Goal: Complete application form

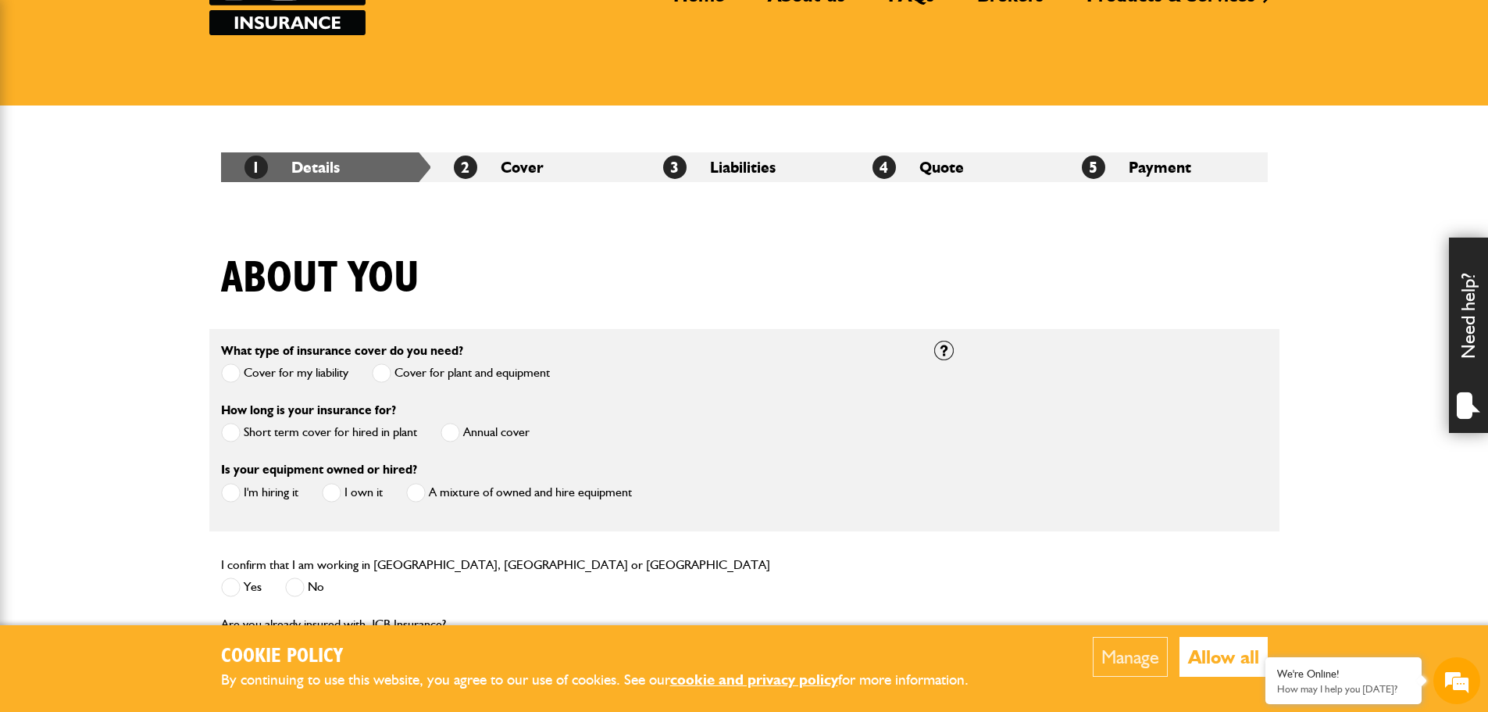
scroll to position [234, 0]
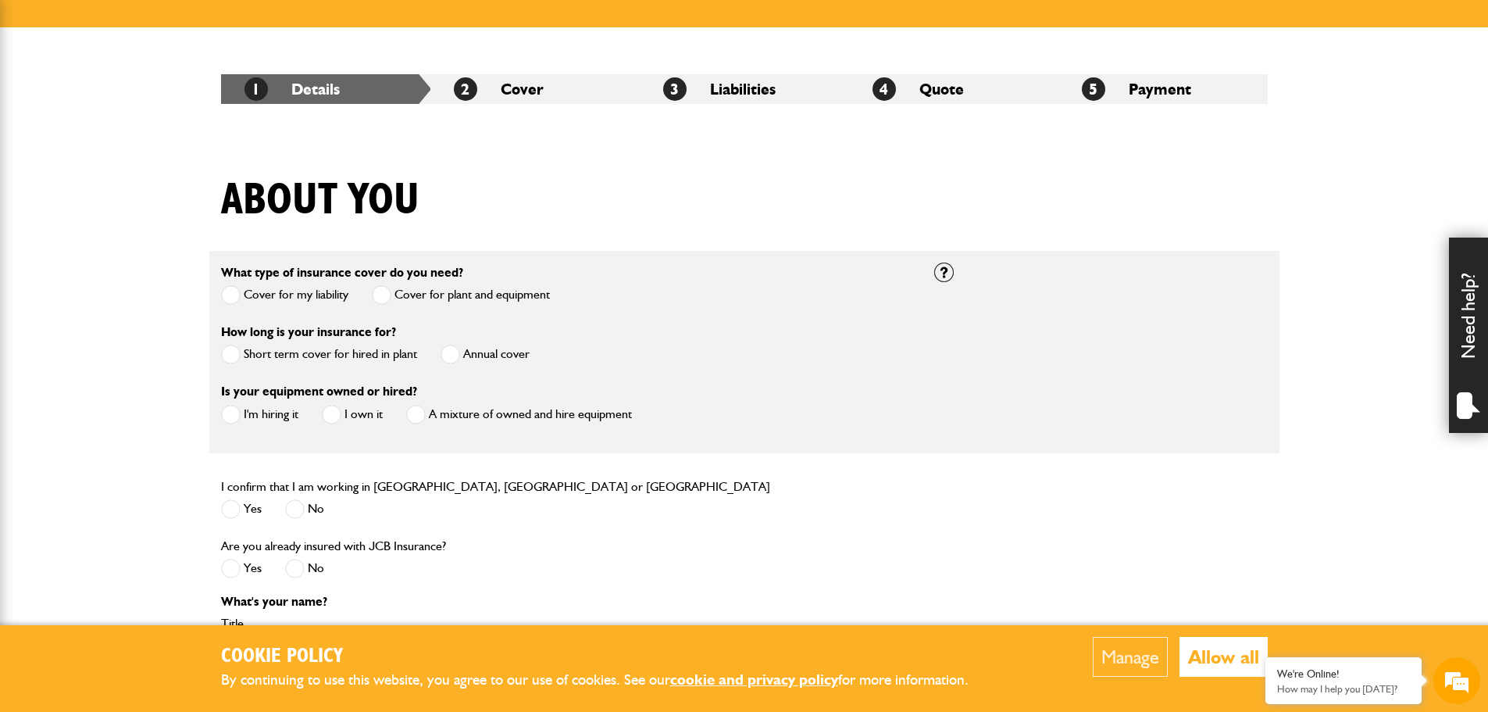
drag, startPoint x: 147, startPoint y: 438, endPoint x: 139, endPoint y: 439, distance: 7.9
drag, startPoint x: 139, startPoint y: 439, endPoint x: 616, endPoint y: 350, distance: 484.8
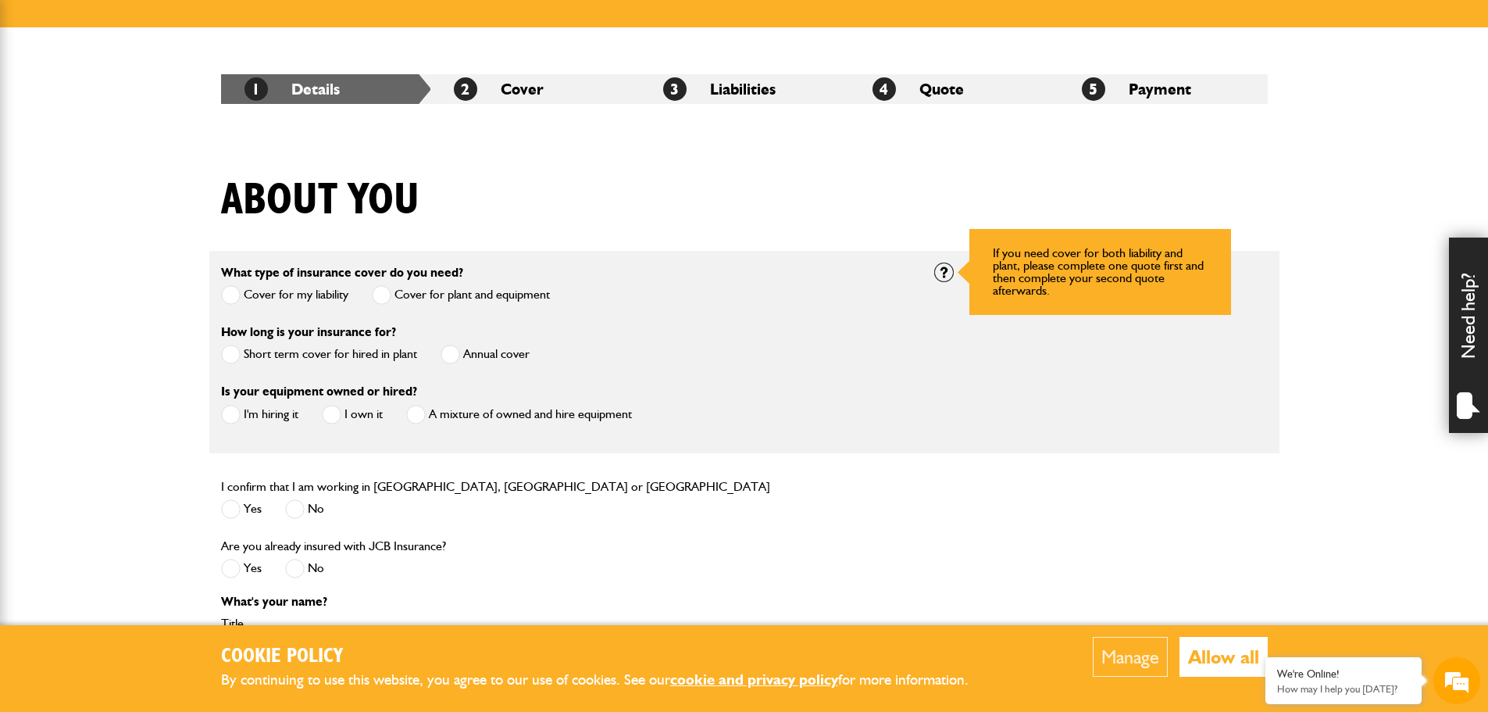
click at [938, 268] on div at bounding box center [944, 273] width 20 height 20
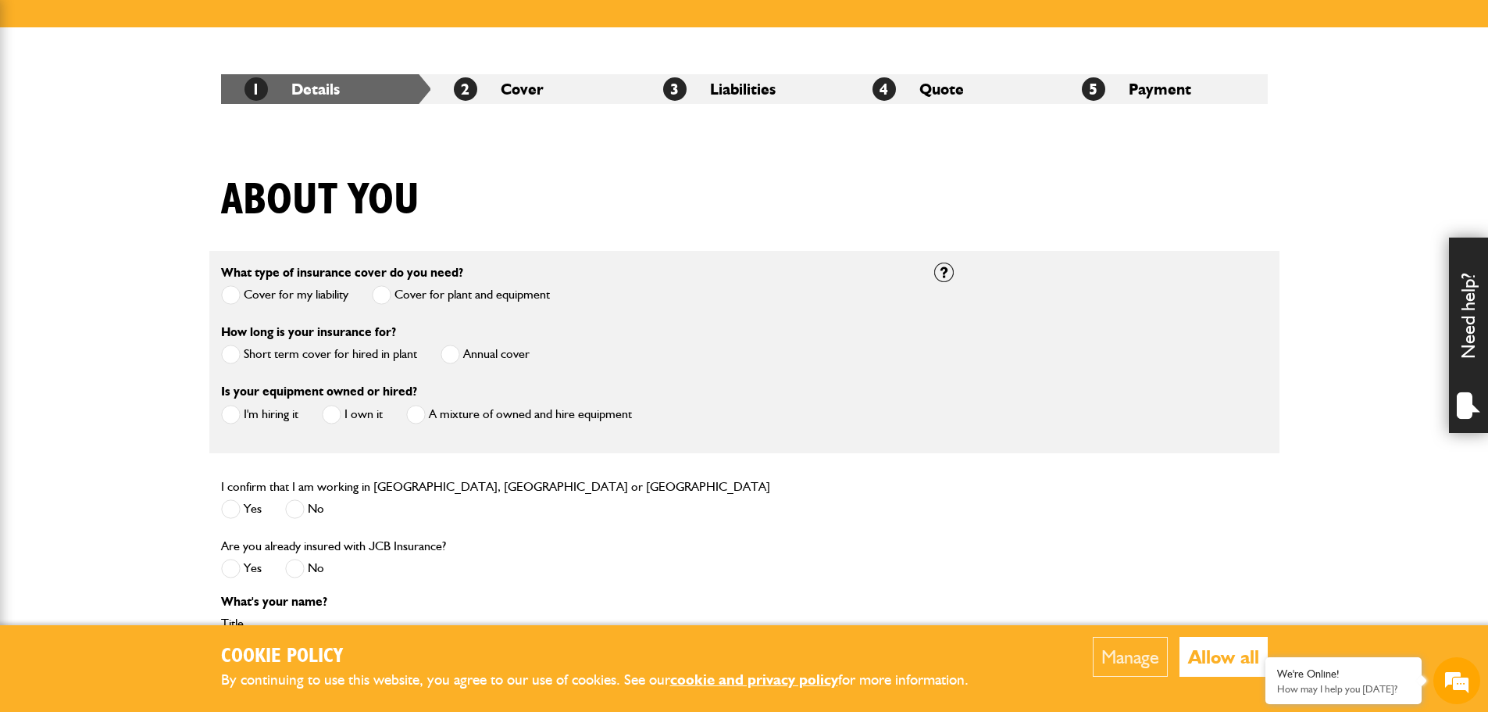
click at [1243, 659] on button "Allow all" at bounding box center [1224, 657] width 88 height 40
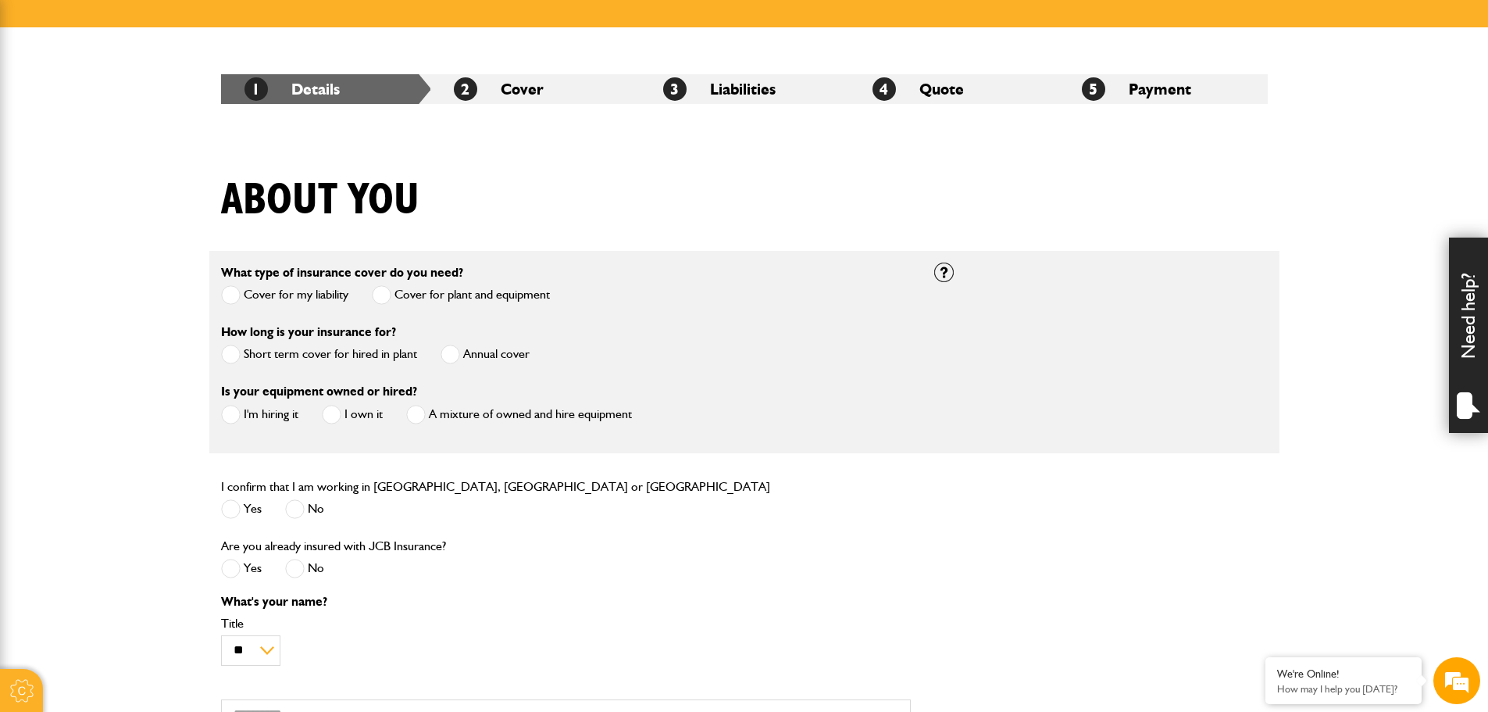
drag, startPoint x: 1020, startPoint y: 539, endPoint x: 980, endPoint y: 545, distance: 41.1
click at [980, 545] on div "Are you already insured with JCB Insurance? Yes No" at bounding box center [744, 565] width 1070 height 59
drag, startPoint x: 798, startPoint y: 511, endPoint x: 753, endPoint y: 517, distance: 45.0
click at [770, 514] on div "I confirm that I am working in [GEOGRAPHIC_DATA], [GEOGRAPHIC_DATA] or [GEOGRAP…" at bounding box center [565, 506] width 713 height 59
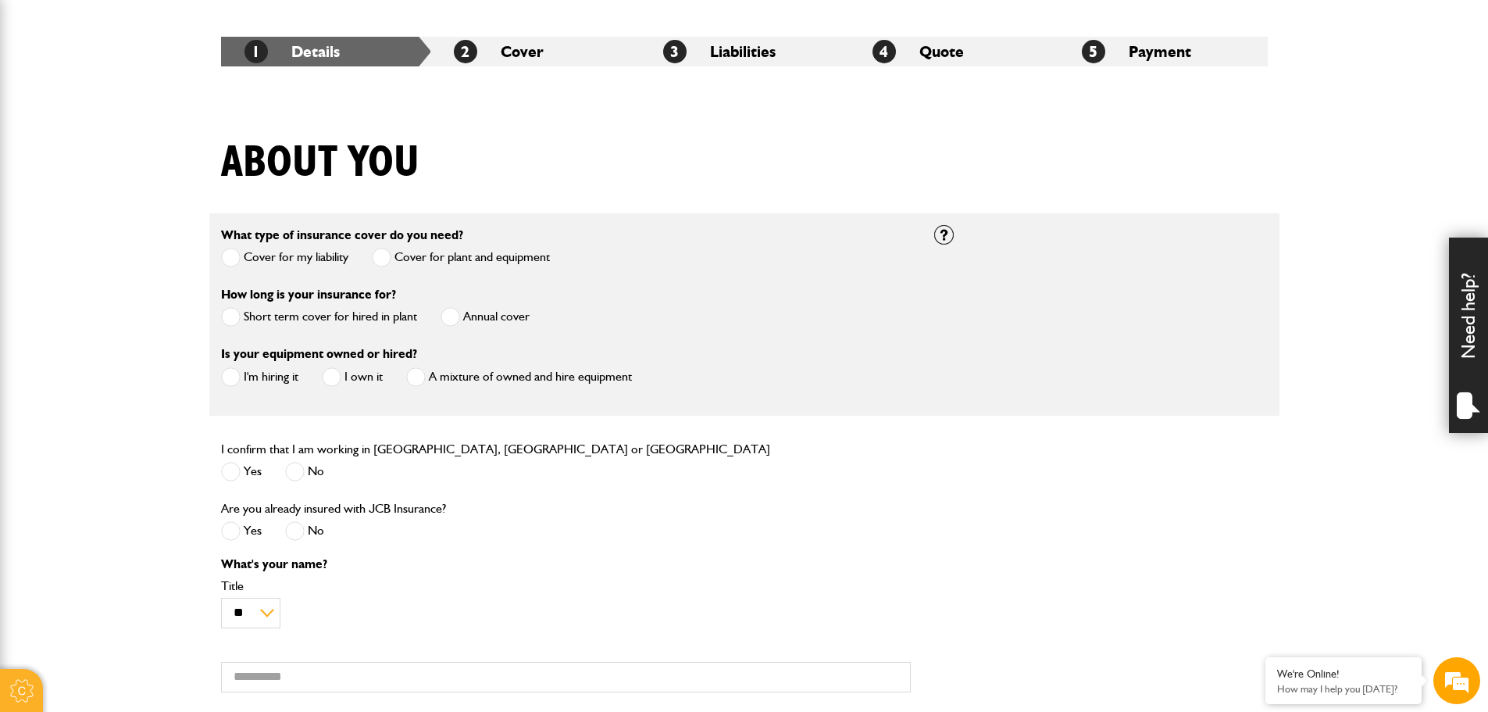
scroll to position [234, 0]
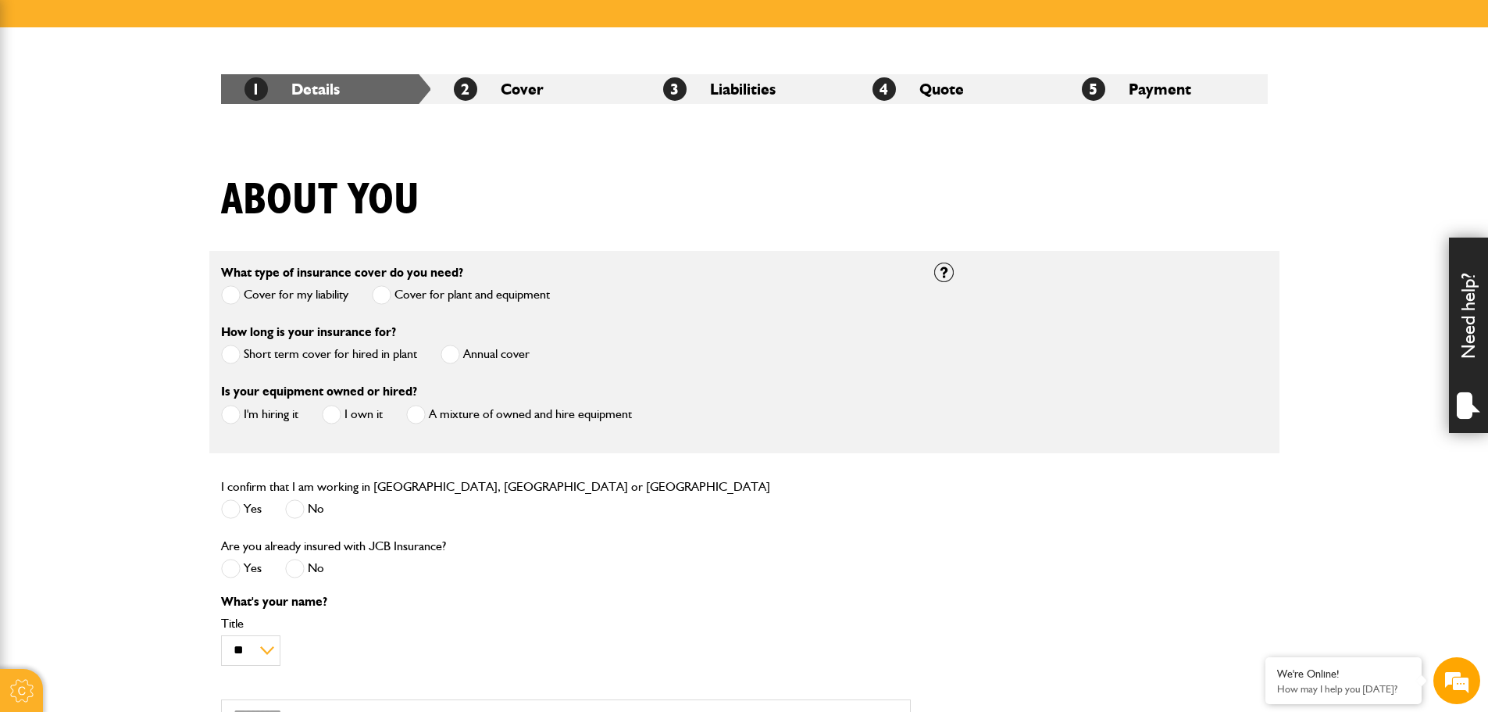
drag, startPoint x: 856, startPoint y: 505, endPoint x: 798, endPoint y: 503, distance: 58.6
click at [798, 503] on div "I confirm that I am working in [GEOGRAPHIC_DATA], [GEOGRAPHIC_DATA] or [GEOGRAP…" at bounding box center [565, 506] width 713 height 59
drag, startPoint x: 858, startPoint y: 516, endPoint x: 800, endPoint y: 506, distance: 58.7
click at [829, 525] on div "I confirm that I am working in [GEOGRAPHIC_DATA], [GEOGRAPHIC_DATA] or [GEOGRAP…" at bounding box center [565, 506] width 713 height 59
click at [223, 352] on span at bounding box center [231, 355] width 20 height 20
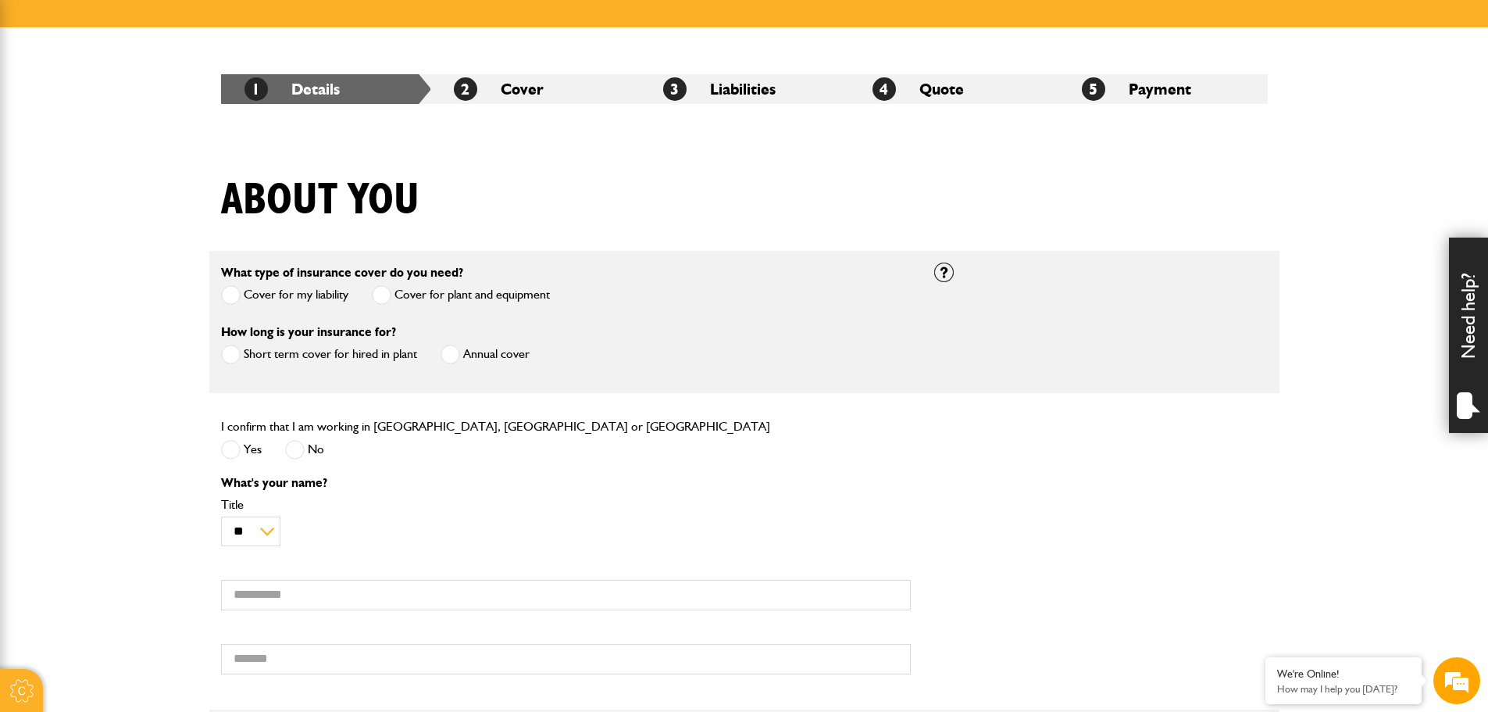
click at [238, 450] on span at bounding box center [231, 450] width 20 height 20
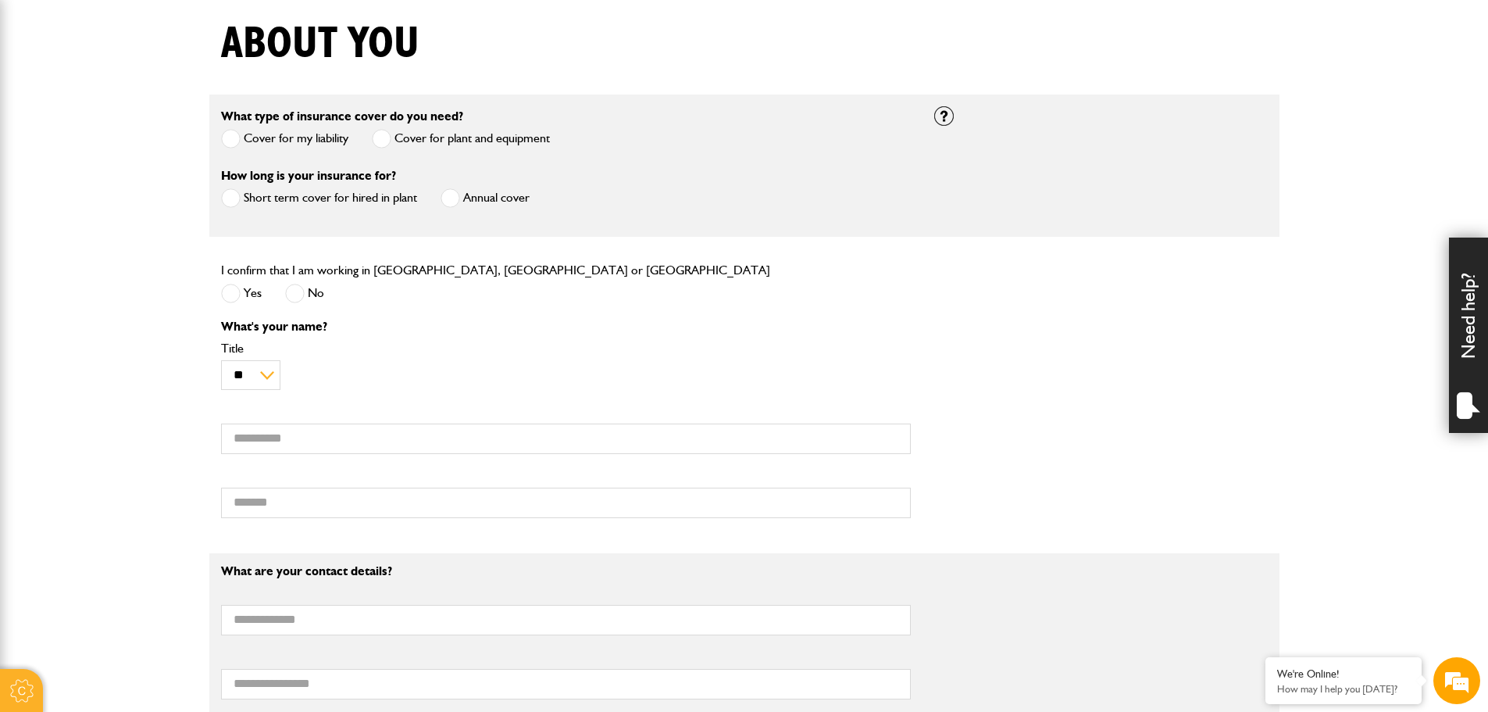
scroll to position [156, 0]
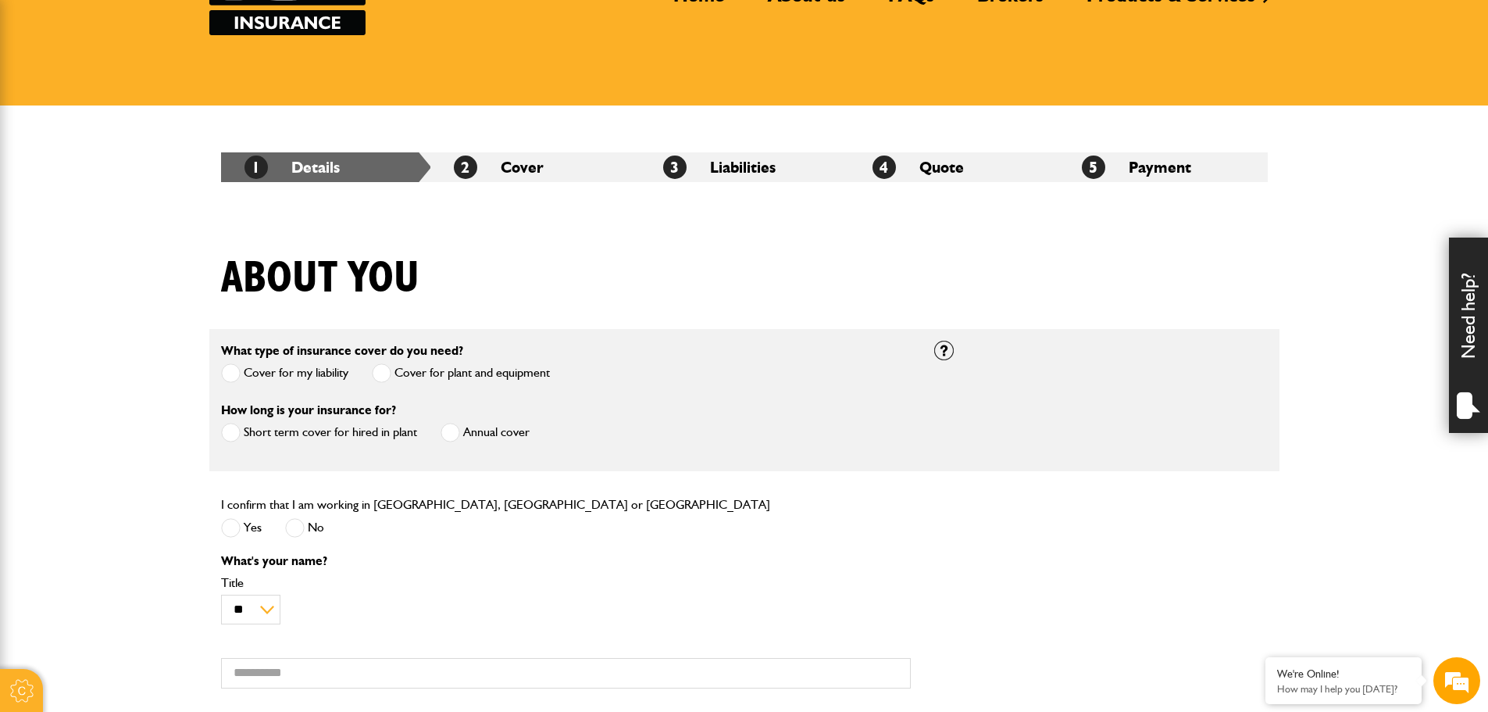
click at [522, 167] on li "2 Cover" at bounding box center [534, 167] width 209 height 30
click at [462, 166] on span "2" at bounding box center [465, 166] width 23 height 23
drag, startPoint x: 566, startPoint y: 219, endPoint x: 578, endPoint y: 236, distance: 21.3
click at [551, 224] on div "1 Details 2 Cover 3 Liabilities 4 Quote 5 Payment" at bounding box center [744, 166] width 1070 height 123
click at [234, 373] on span at bounding box center [231, 373] width 20 height 20
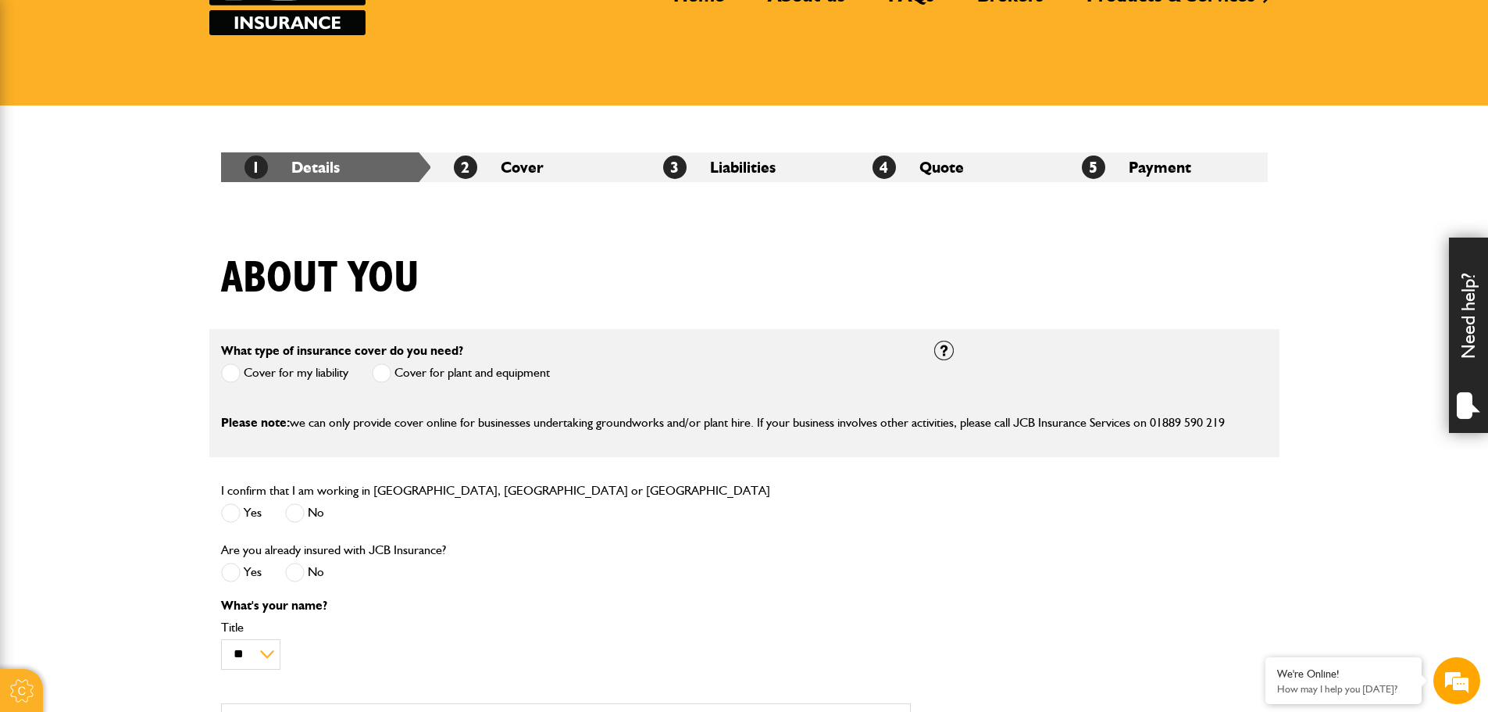
drag, startPoint x: 934, startPoint y: 543, endPoint x: 914, endPoint y: 549, distance: 21.3
click at [914, 548] on div "Are you already insured with JCB Insurance? Yes No" at bounding box center [565, 569] width 713 height 59
drag, startPoint x: 946, startPoint y: 573, endPoint x: 898, endPoint y: 573, distance: 48.4
click at [898, 573] on div "Are you already insured with JCB Insurance? Yes No" at bounding box center [565, 569] width 713 height 59
drag, startPoint x: 897, startPoint y: 573, endPoint x: 914, endPoint y: 595, distance: 27.8
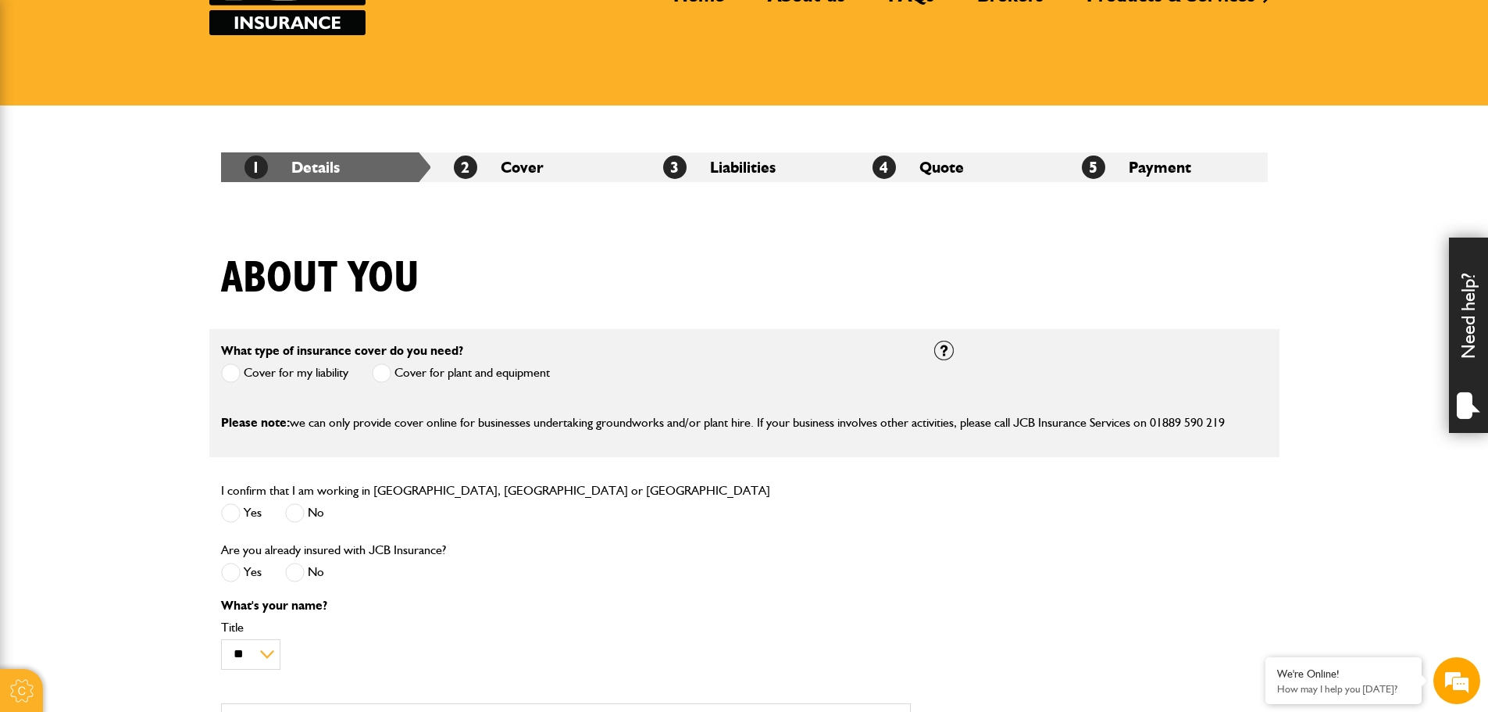
click at [909, 614] on div "What's your name? ** *** **** ** ** ** Title First name Surname" at bounding box center [565, 703] width 713 height 209
click at [919, 530] on div "I confirm that I am working in [GEOGRAPHIC_DATA], [GEOGRAPHIC_DATA] or [GEOGRAP…" at bounding box center [565, 509] width 713 height 59
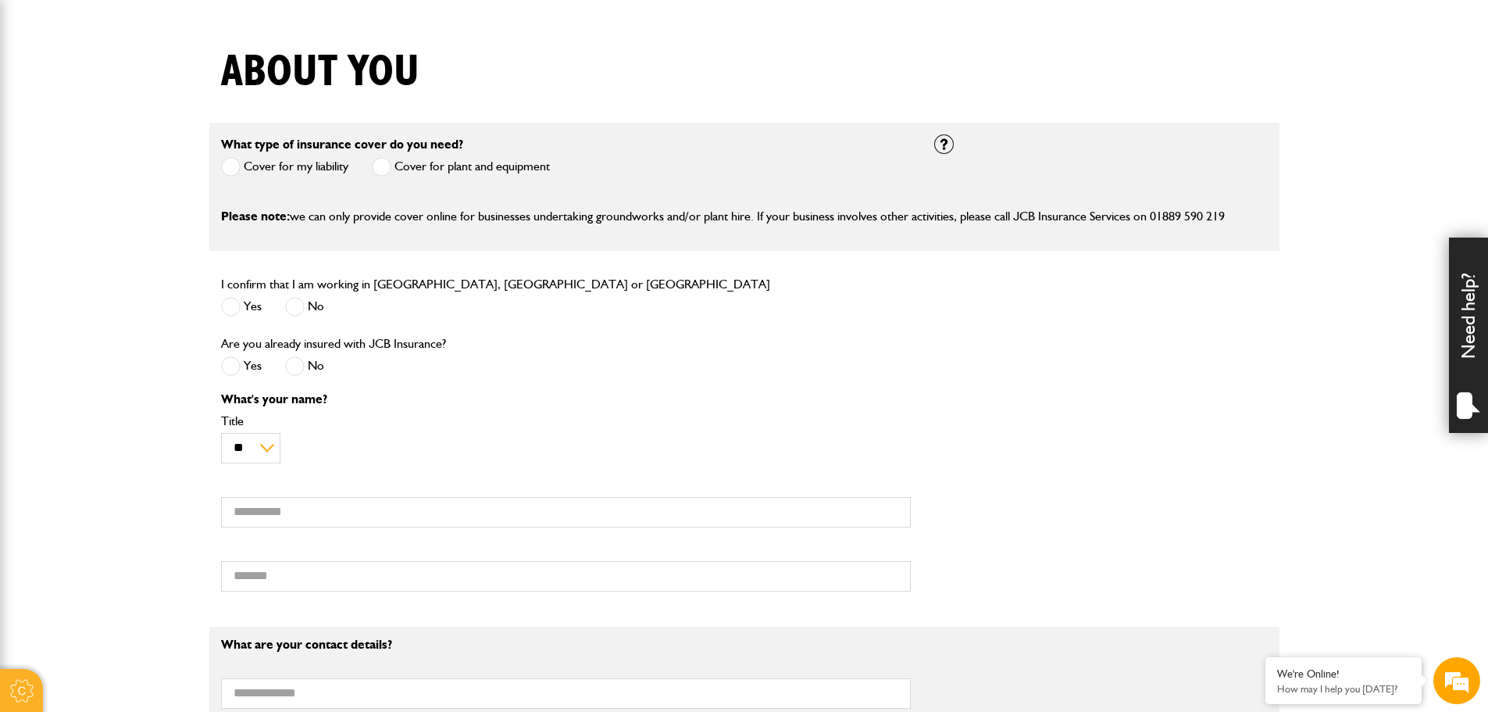
scroll to position [391, 0]
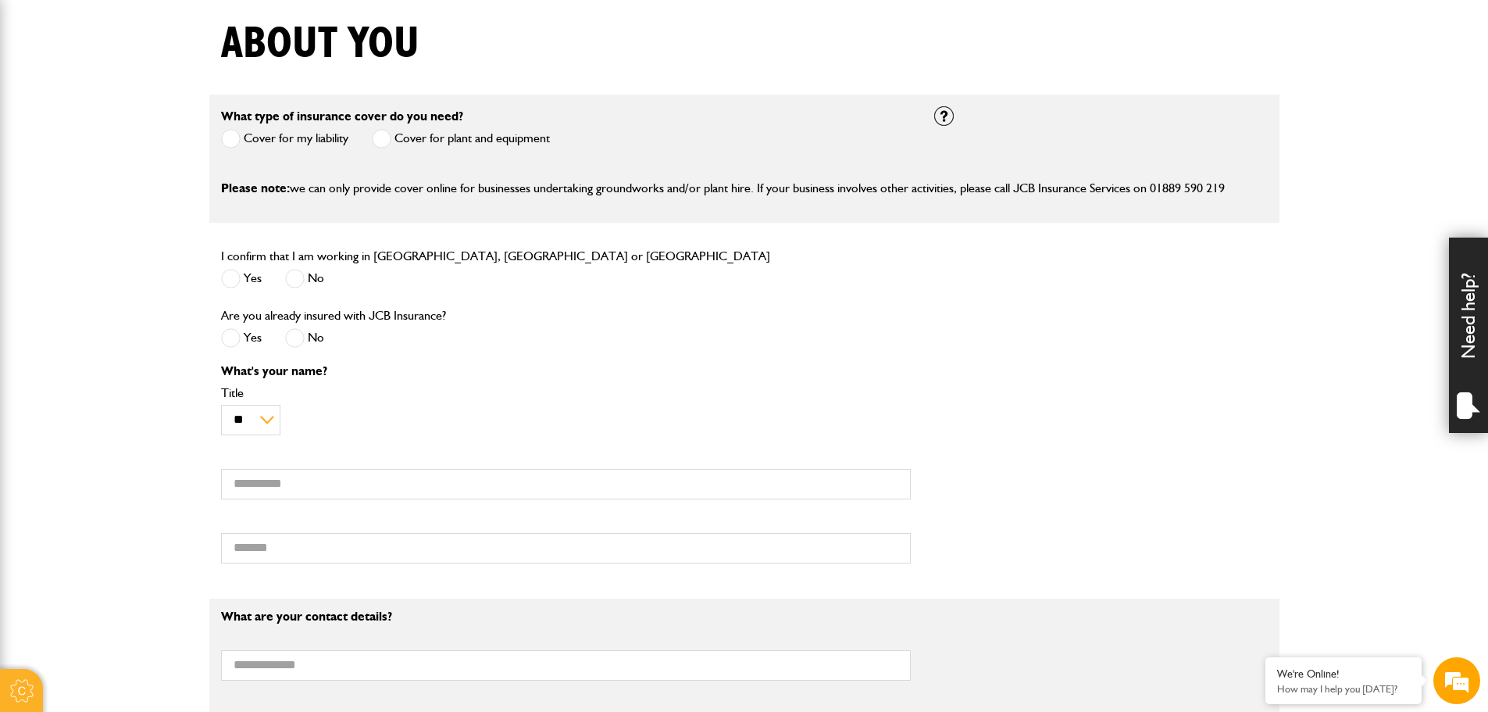
drag, startPoint x: 1023, startPoint y: 466, endPoint x: 988, endPoint y: 488, distance: 41.2
click at [988, 488] on div "What's your name? ** *** **** ** ** ** Title First name Surname" at bounding box center [744, 469] width 1070 height 209
drag, startPoint x: 999, startPoint y: 508, endPoint x: 1009, endPoint y: 535, distance: 29.2
drag, startPoint x: 1009, startPoint y: 535, endPoint x: 1020, endPoint y: 570, distance: 36.6
drag, startPoint x: 1020, startPoint y: 570, endPoint x: 1012, endPoint y: 574, distance: 8.7
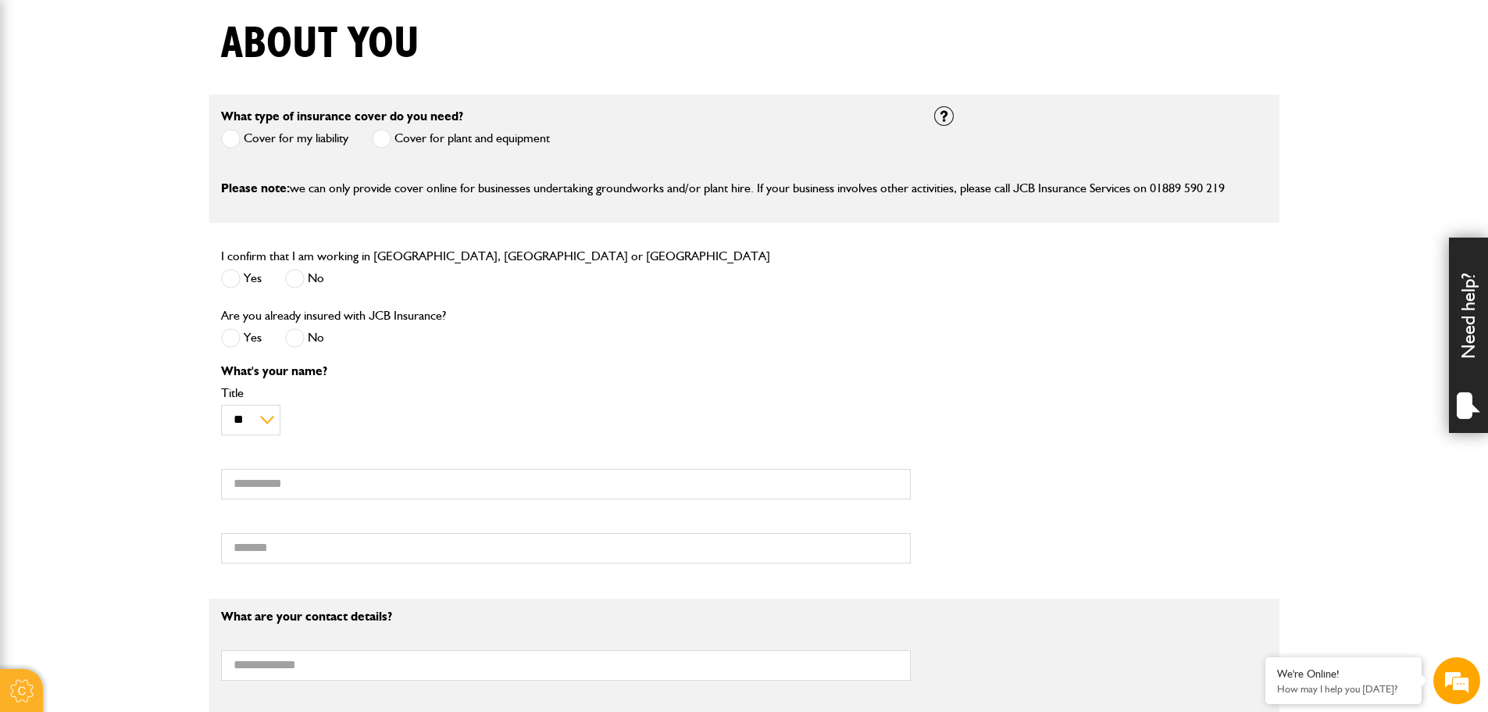
click at [1012, 574] on div "What's your name? ** *** **** ** ** ** Title First name Surname" at bounding box center [744, 469] width 1070 height 209
drag, startPoint x: 1023, startPoint y: 584, endPoint x: 1012, endPoint y: 591, distance: 13.0
drag, startPoint x: 1002, startPoint y: 595, endPoint x: 991, endPoint y: 595, distance: 10.9
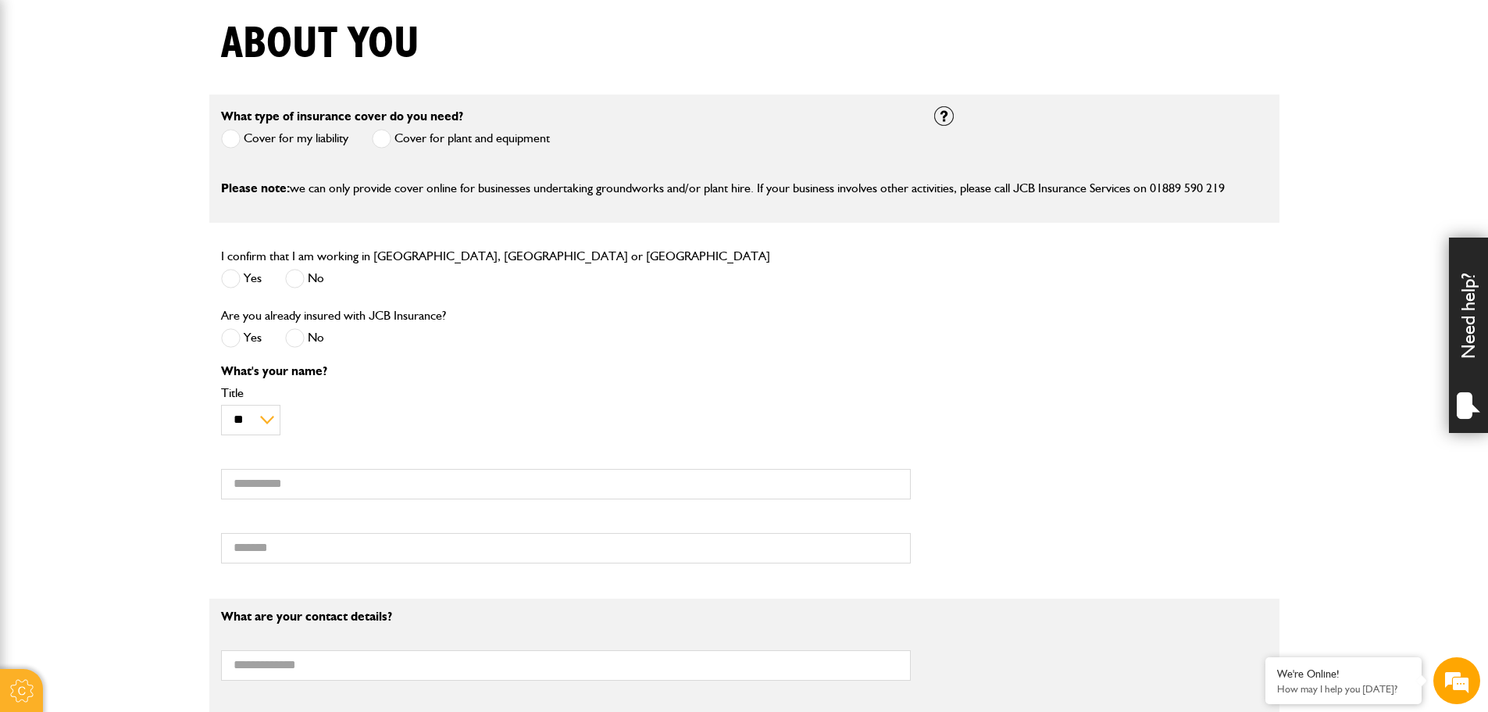
drag, startPoint x: 987, startPoint y: 588, endPoint x: 977, endPoint y: 589, distance: 10.2
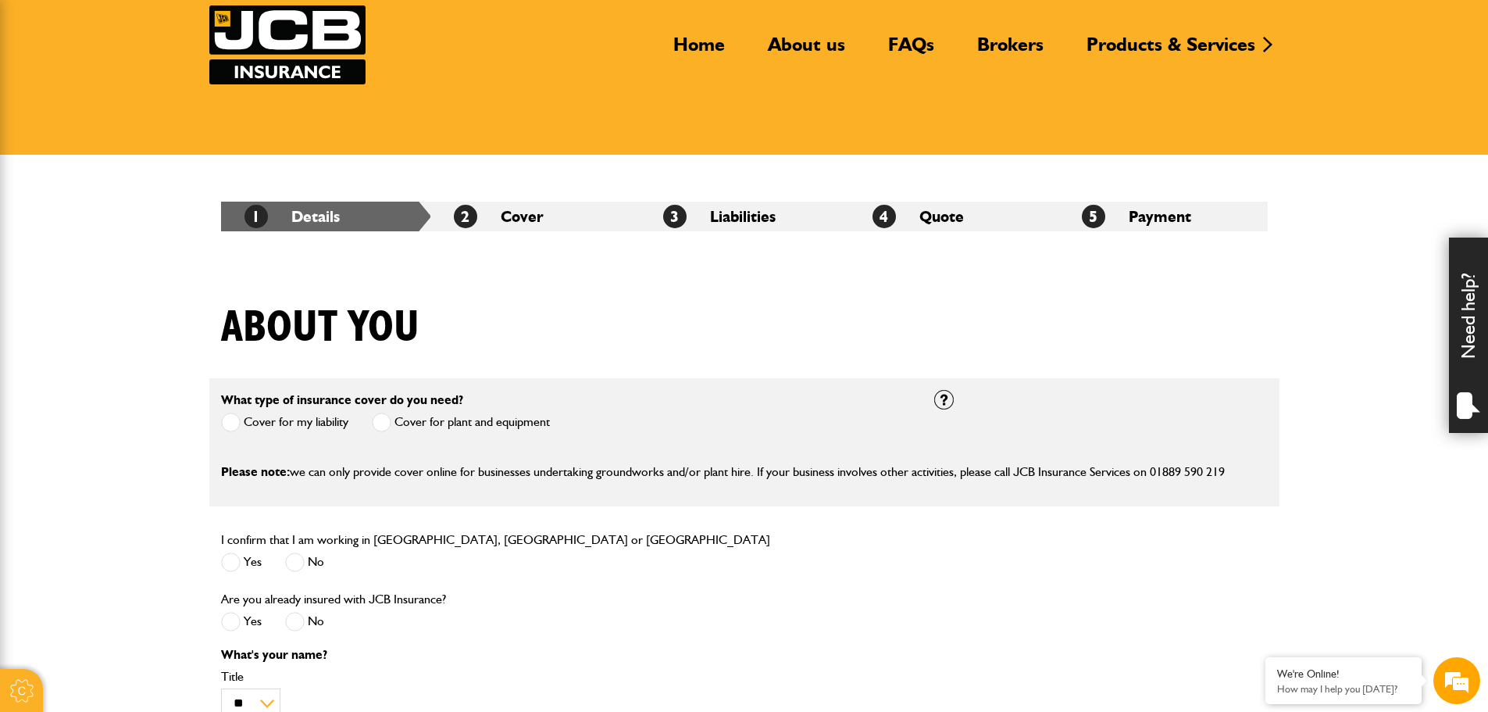
scroll to position [78, 0]
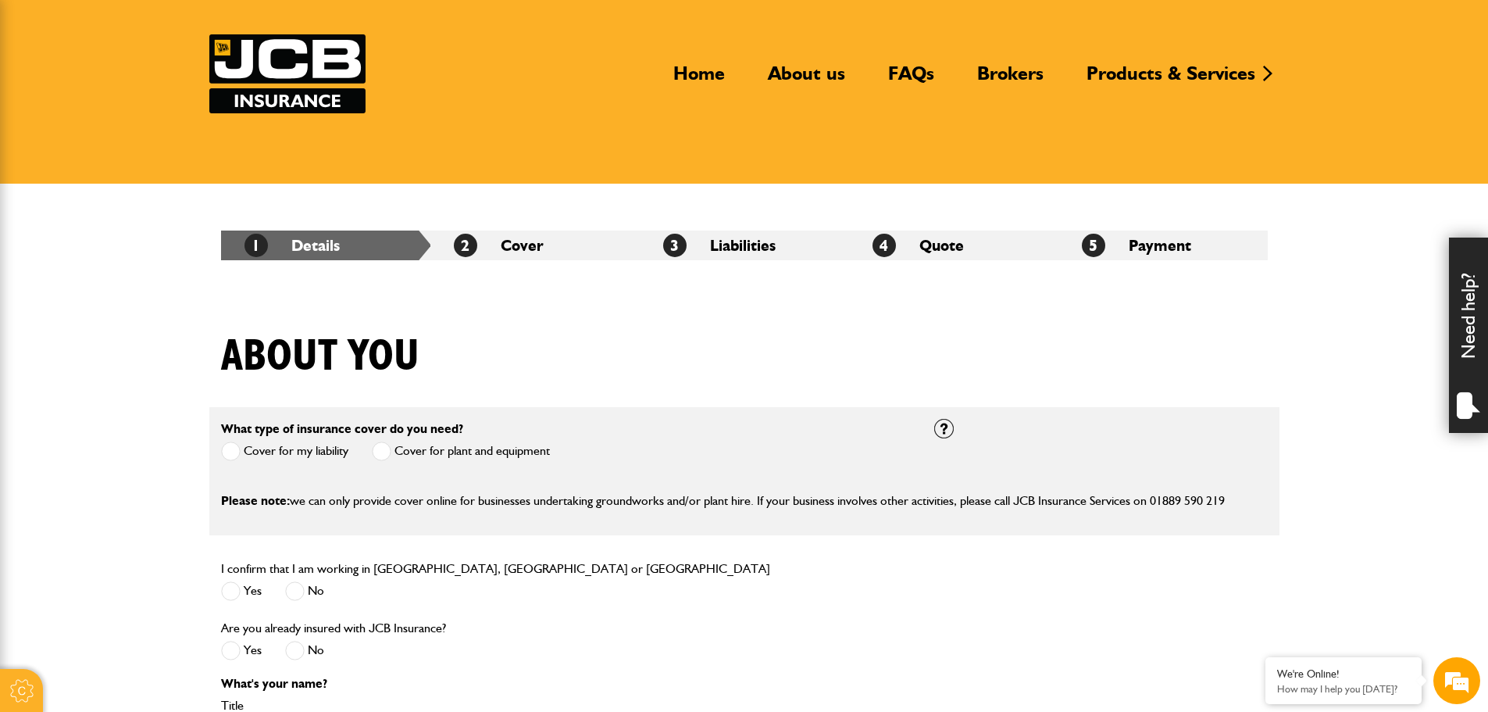
drag, startPoint x: 866, startPoint y: 329, endPoint x: 851, endPoint y: 327, distance: 15.0
drag, startPoint x: 927, startPoint y: 397, endPoint x: 909, endPoint y: 378, distance: 26.5
click at [909, 378] on div "About you" at bounding box center [744, 368] width 1070 height 76
drag, startPoint x: 934, startPoint y: 604, endPoint x: 912, endPoint y: 613, distance: 24.5
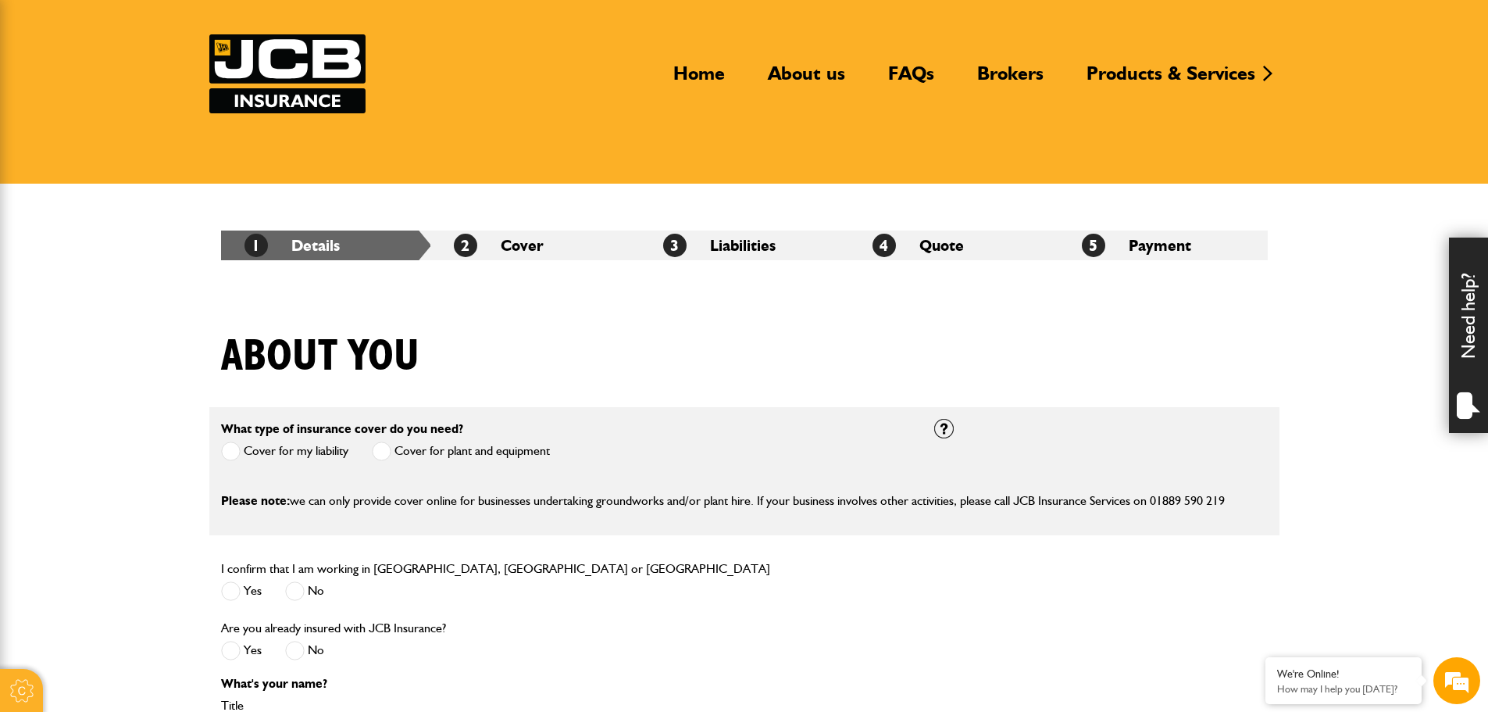
drag, startPoint x: 912, startPoint y: 613, endPoint x: 909, endPoint y: 639, distance: 26.0
click at [909, 639] on div "Are you already insured with JCB Insurance? Yes No" at bounding box center [565, 647] width 713 height 59
drag, startPoint x: 909, startPoint y: 639, endPoint x: 899, endPoint y: 639, distance: 9.4
click at [899, 639] on div "Are you already insured with JCB Insurance? Yes No" at bounding box center [565, 647] width 713 height 59
drag, startPoint x: 892, startPoint y: 638, endPoint x: 881, endPoint y: 641, distance: 11.4
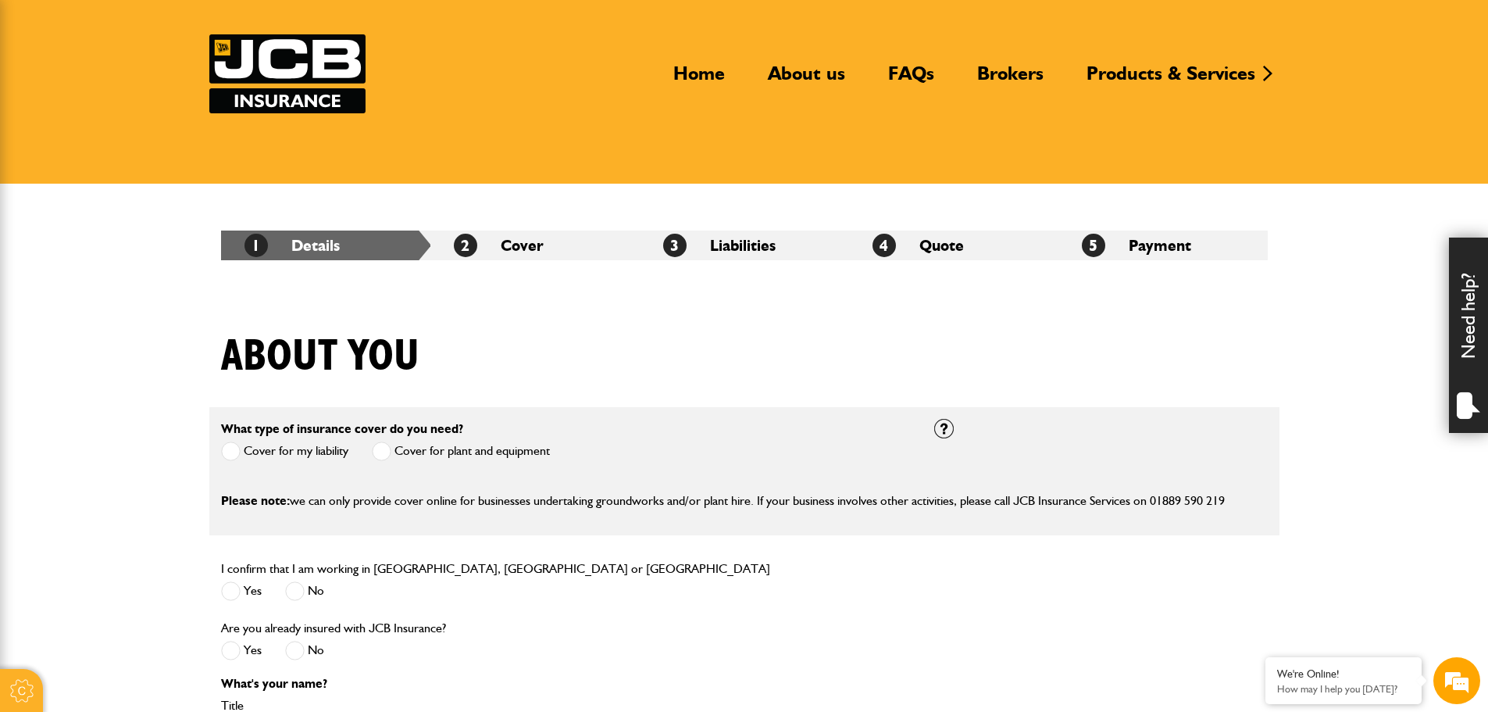
click at [881, 641] on div "Are you already insured with JCB Insurance? Yes No" at bounding box center [565, 647] width 713 height 59
click at [882, 639] on div "Are you already insured with JCB Insurance? Yes No" at bounding box center [565, 647] width 713 height 59
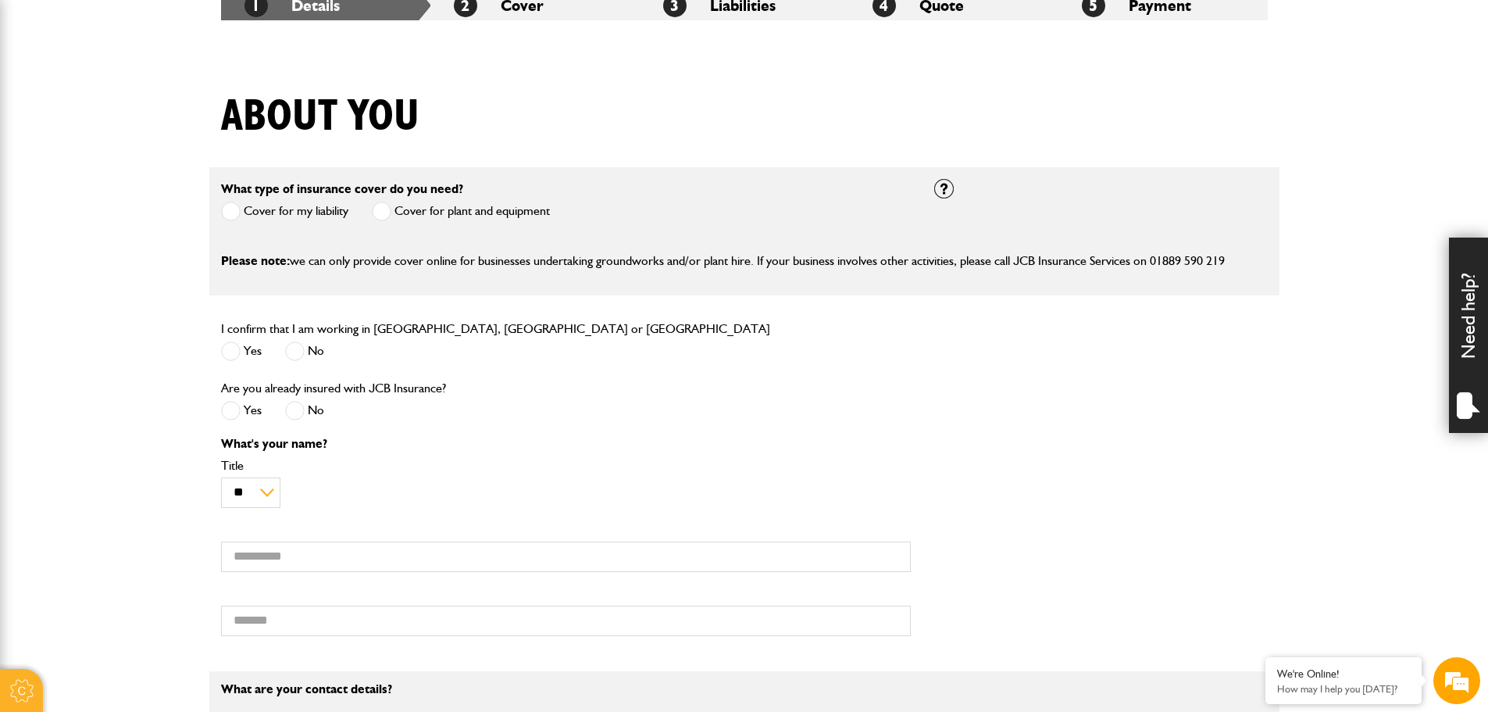
scroll to position [313, 0]
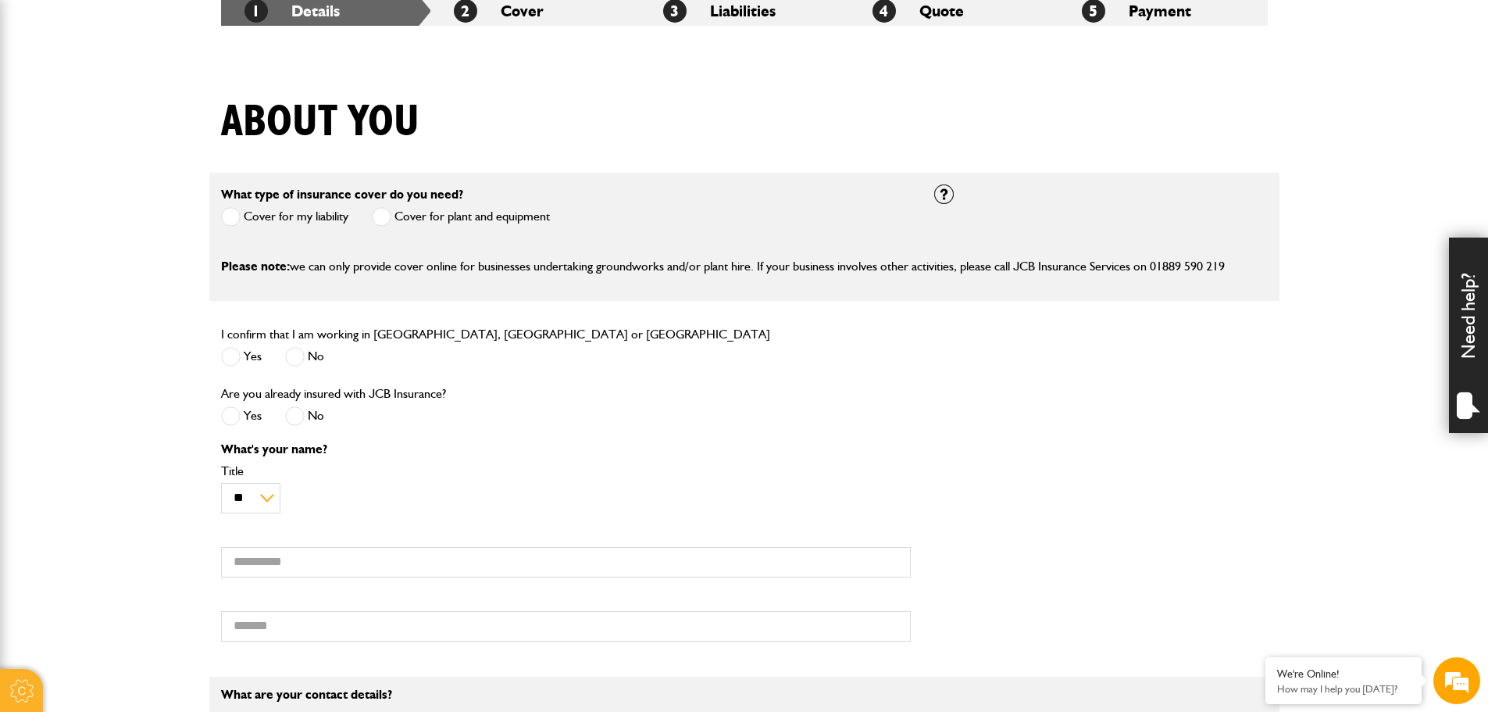
drag, startPoint x: 999, startPoint y: 492, endPoint x: 975, endPoint y: 621, distance: 131.2
click at [973, 590] on div "What's your name? ** *** **** ** ** ** Title First name Surname" at bounding box center [744, 547] width 1070 height 209
drag, startPoint x: 986, startPoint y: 631, endPoint x: 977, endPoint y: 623, distance: 11.6
click at [977, 623] on div "What's your name? ** *** **** ** ** ** Title First name Surname" at bounding box center [744, 547] width 1070 height 209
drag, startPoint x: 979, startPoint y: 625, endPoint x: 963, endPoint y: 638, distance: 21.1
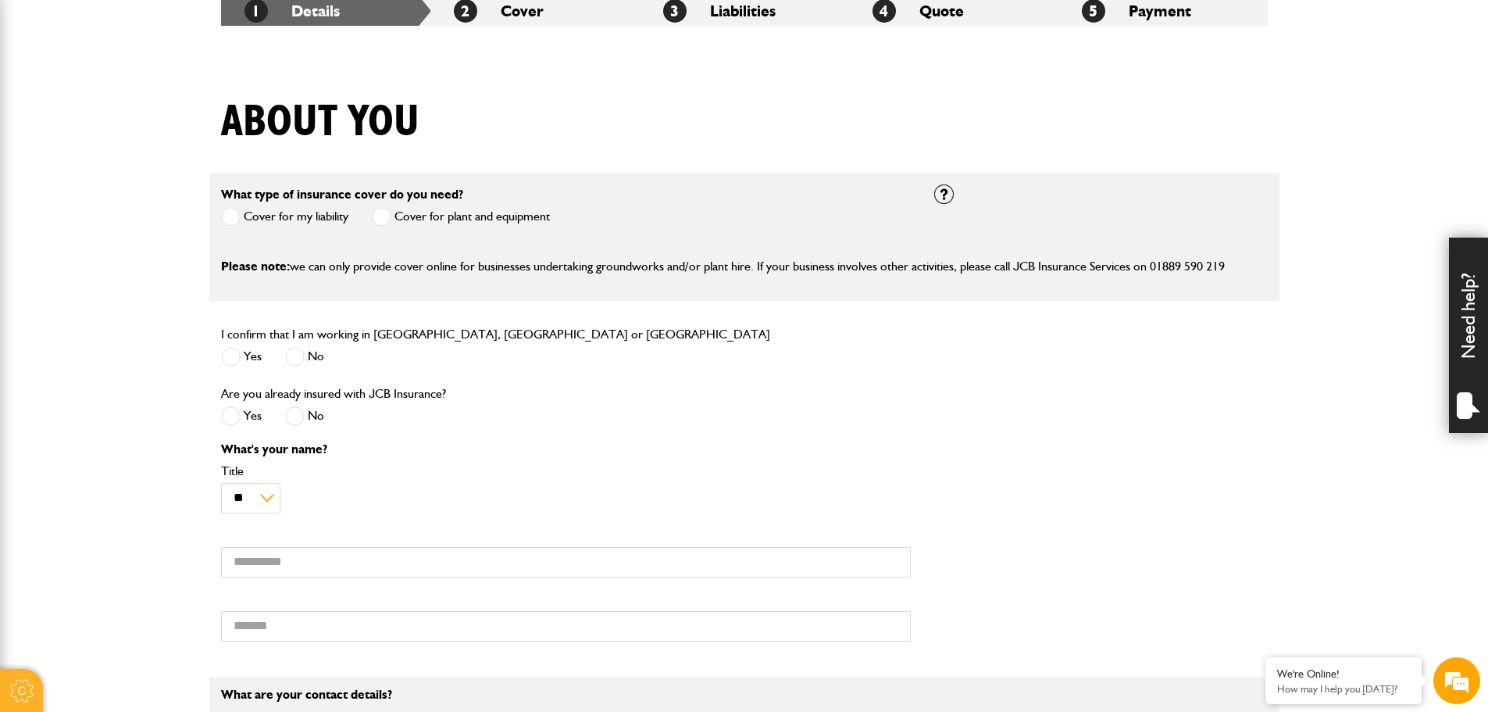
click at [963, 638] on div "What's your name? ** *** **** ** ** ** Title First name Surname" at bounding box center [744, 547] width 1070 height 209
drag, startPoint x: 967, startPoint y: 643, endPoint x: 959, endPoint y: 648, distance: 9.5
click at [959, 648] on div "What's your name? ** *** **** ** ** ** Title First name Surname" at bounding box center [744, 547] width 1070 height 209
drag, startPoint x: 959, startPoint y: 648, endPoint x: 956, endPoint y: 670, distance: 22.2
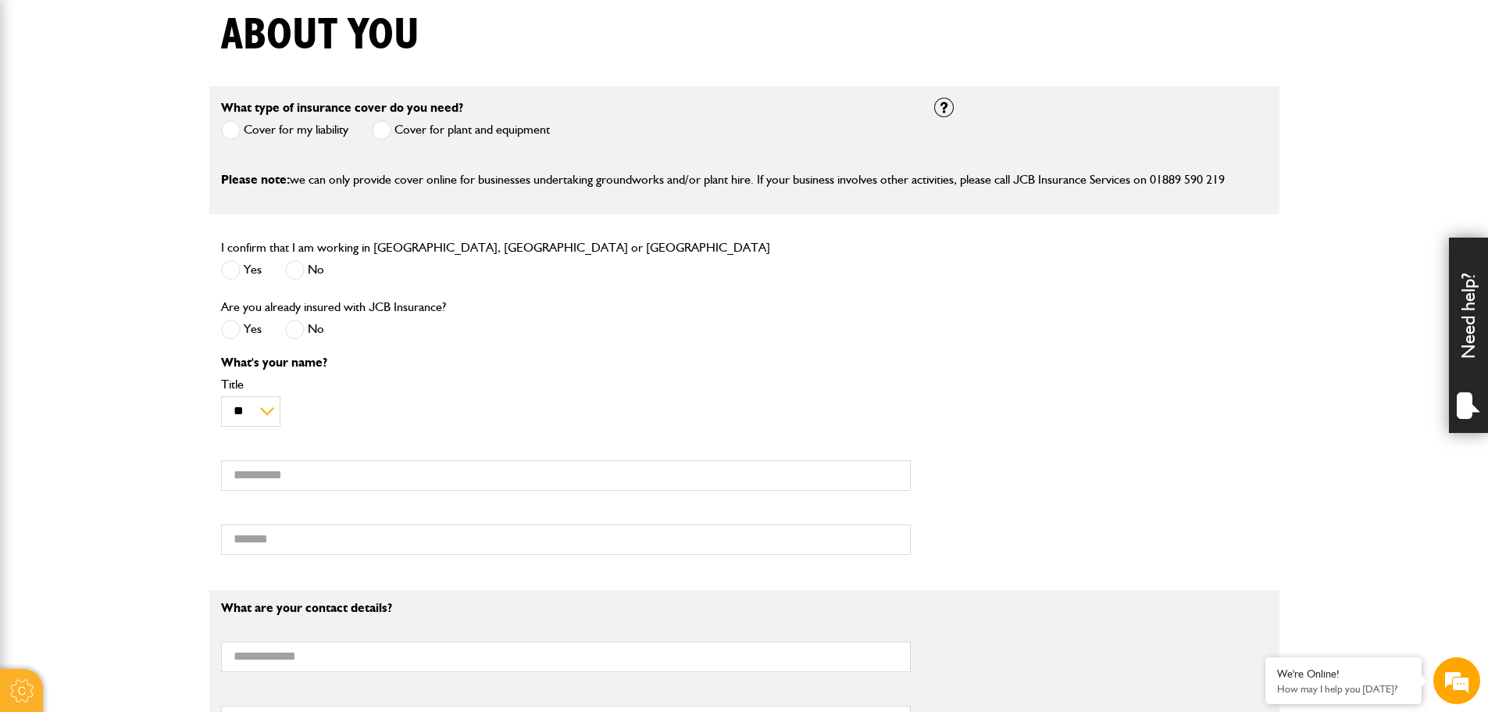
scroll to position [165, 0]
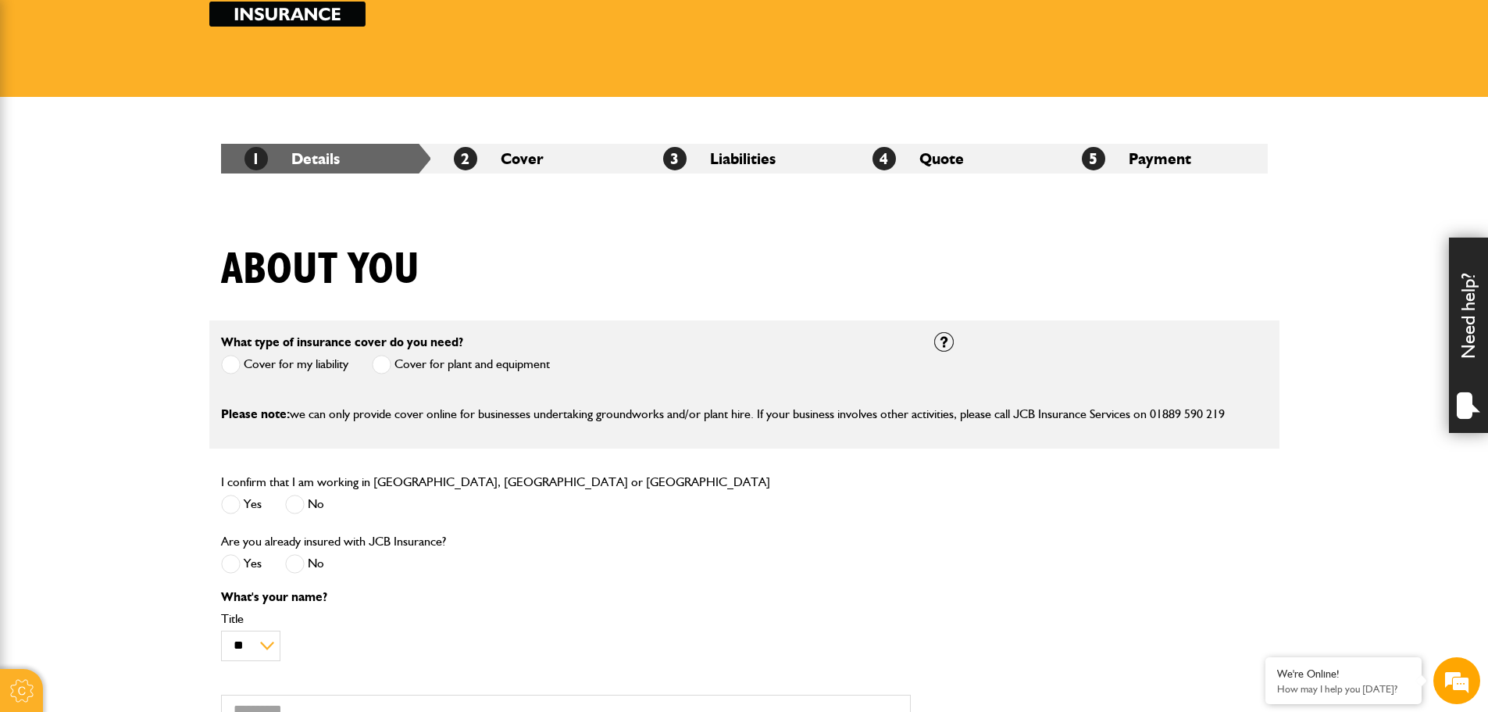
drag, startPoint x: 1007, startPoint y: 642, endPoint x: 979, endPoint y: 671, distance: 40.3
click at [980, 670] on div "What's your name? ** *** **** ** ** ** Title First name Surname" at bounding box center [744, 695] width 1070 height 209
drag, startPoint x: 1013, startPoint y: 680, endPoint x: 998, endPoint y: 679, distance: 14.9
click at [998, 679] on div "What's your name? ** *** **** ** ** ** Title First name Surname" at bounding box center [744, 695] width 1070 height 209
click at [988, 692] on div "What's your name? ** *** **** ** ** ** Title First name Surname" at bounding box center [744, 695] width 1070 height 209
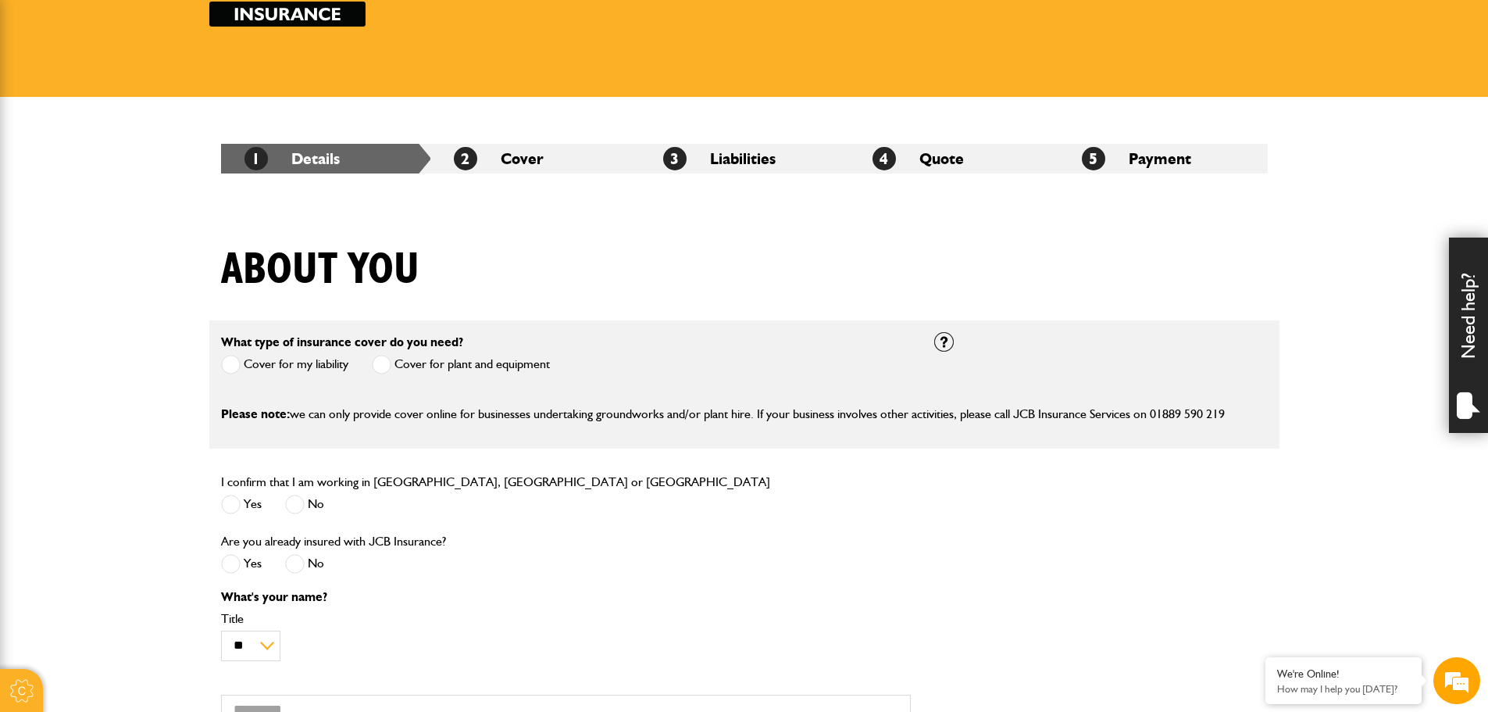
drag, startPoint x: 1020, startPoint y: 696, endPoint x: 990, endPoint y: 692, distance: 29.9
click at [990, 692] on div "What's your name? ** *** **** ** ** ** Title First name Surname" at bounding box center [744, 695] width 1070 height 209
click at [986, 692] on div "What's your name? ** *** **** ** ** ** Title First name Surname" at bounding box center [744, 695] width 1070 height 209
click at [991, 694] on div "What's your name? ** *** **** ** ** ** Title First name Surname" at bounding box center [744, 695] width 1070 height 209
drag, startPoint x: 962, startPoint y: 660, endPoint x: 981, endPoint y: 668, distance: 20.3
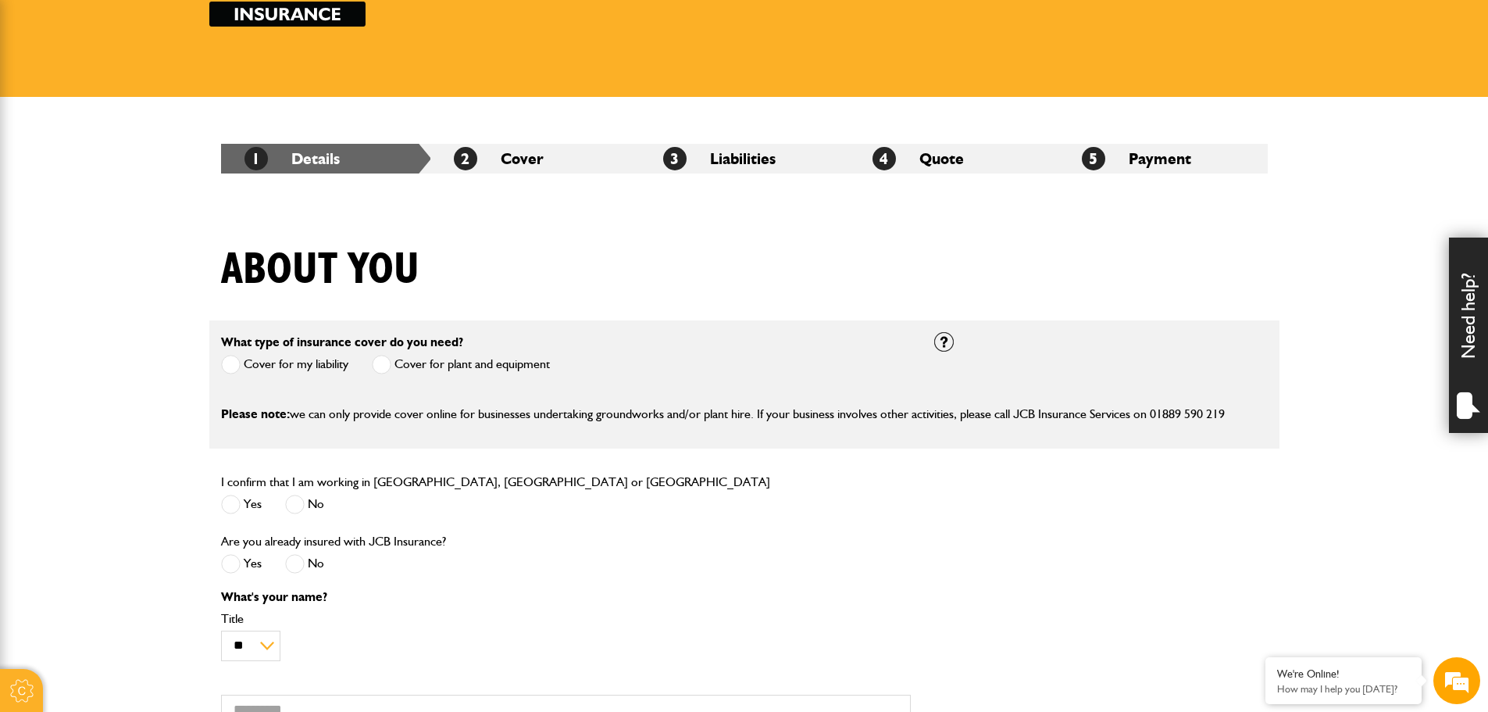
click at [966, 666] on div "What's your name? ** *** **** ** ** ** Title First name Surname" at bounding box center [744, 695] width 1070 height 209
drag, startPoint x: 999, startPoint y: 668, endPoint x: 984, endPoint y: 669, distance: 14.9
click at [984, 669] on div "What's your name? ** *** **** ** ** ** Title First name Surname" at bounding box center [744, 695] width 1070 height 209
drag, startPoint x: 984, startPoint y: 669, endPoint x: 976, endPoint y: 678, distance: 12.7
click at [976, 678] on div "What's your name? ** *** **** ** ** ** Title First name Surname" at bounding box center [744, 695] width 1070 height 209
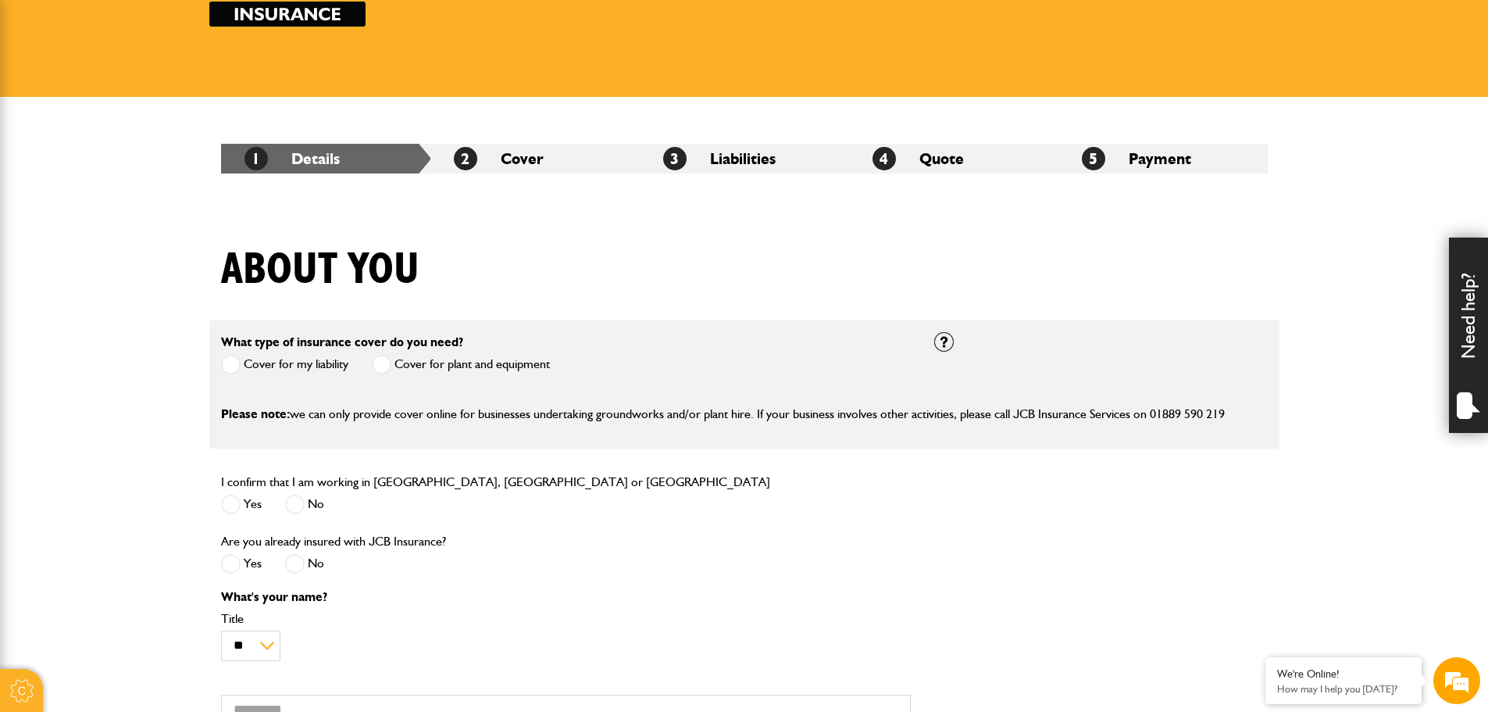
click at [980, 680] on div "What's your name? ** *** **** ** ** ** Title First name Surname" at bounding box center [744, 695] width 1070 height 209
click at [981, 678] on div "What's your name? ** *** **** ** ** ** Title First name Surname" at bounding box center [744, 695] width 1070 height 209
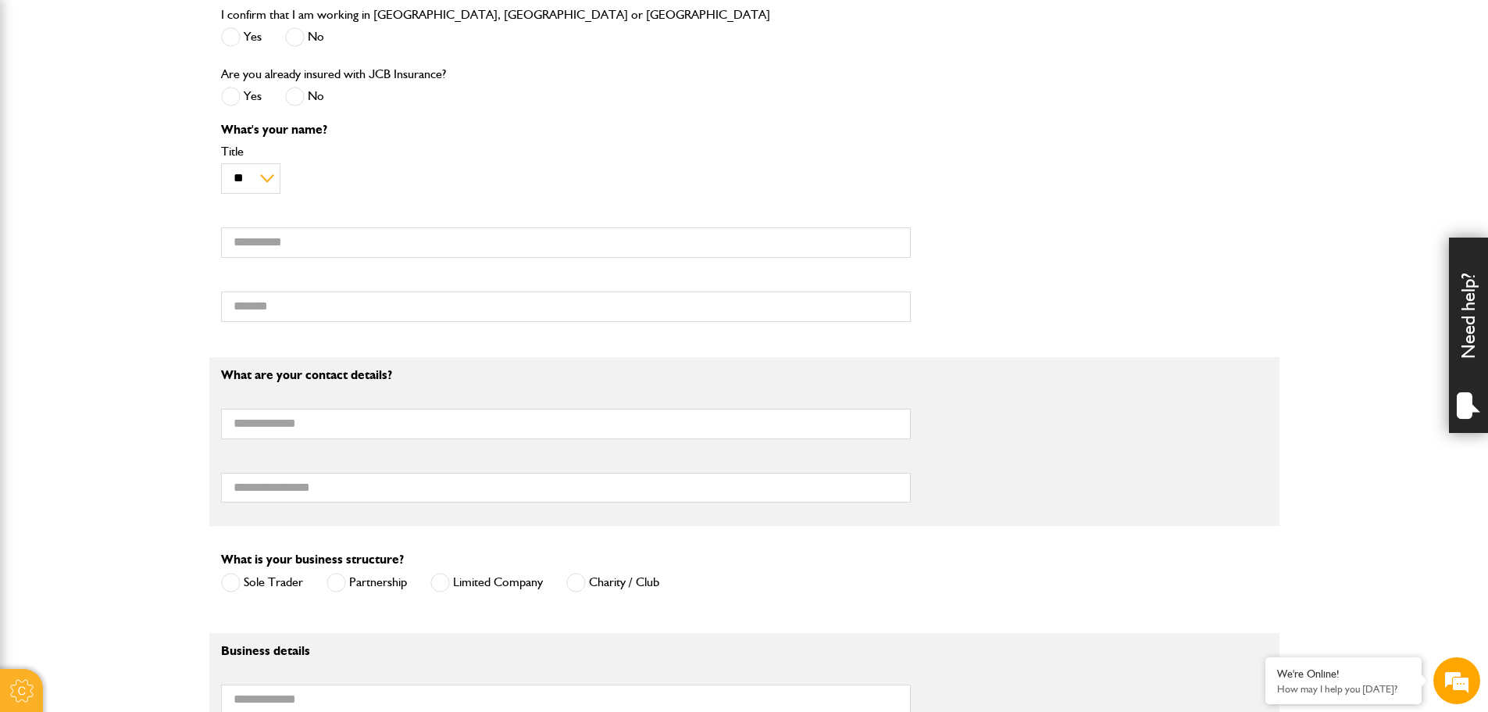
scroll to position [634, 0]
drag, startPoint x: 1057, startPoint y: 605, endPoint x: 1028, endPoint y: 609, distance: 29.2
click at [1028, 609] on form "What type of insurance cover do you need? Cover for my liability Cover for plan…" at bounding box center [744, 557] width 1047 height 1410
drag, startPoint x: 1017, startPoint y: 600, endPoint x: 986, endPoint y: 606, distance: 31.9
click at [987, 605] on div "What is your business structure? Sole Trader Partnership Limited Company Privat…" at bounding box center [744, 577] width 1070 height 59
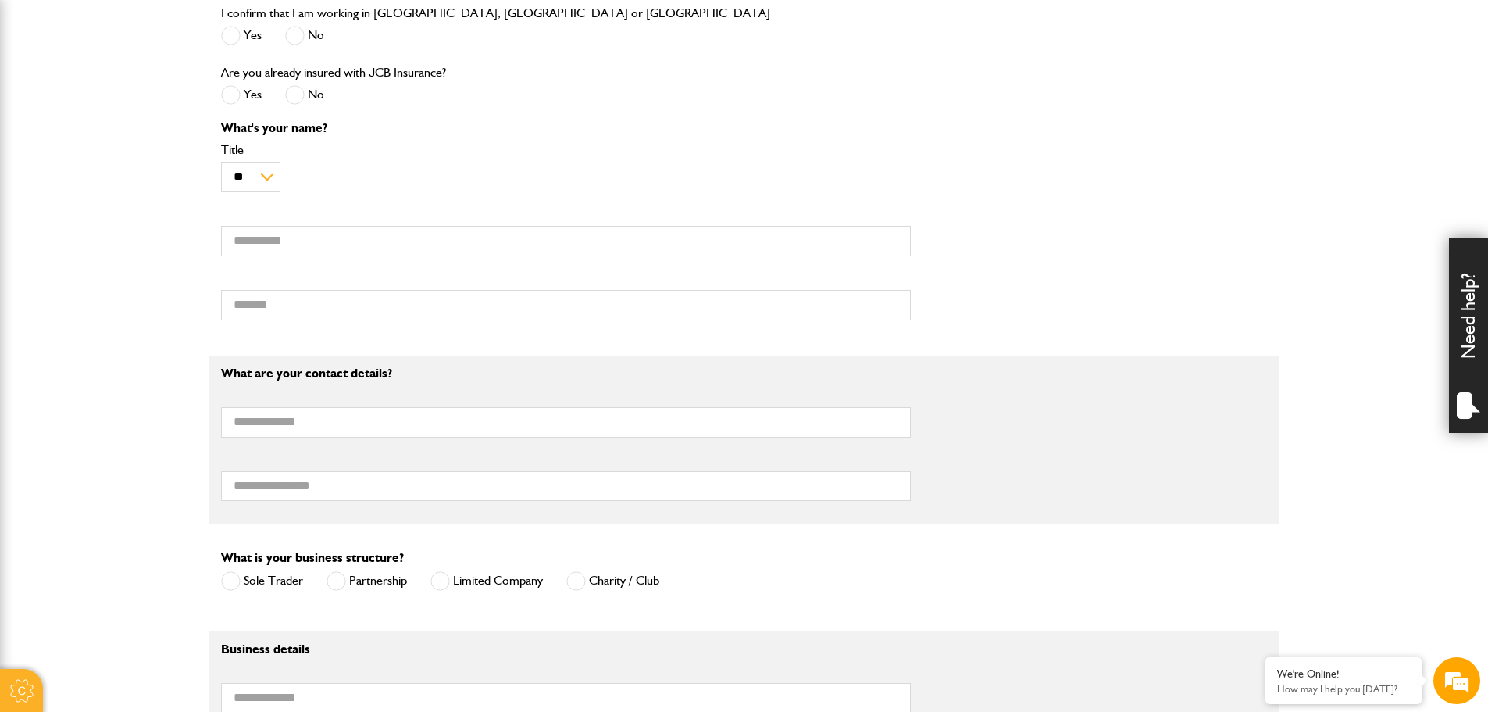
click at [993, 616] on form "What type of insurance cover do you need? Cover for my liability Cover for plan…" at bounding box center [744, 557] width 1047 height 1410
drag, startPoint x: 993, startPoint y: 616, endPoint x: 983, endPoint y: 616, distance: 10.2
click at [983, 616] on form "What type of insurance cover do you need? Cover for my liability Cover for plan…" at bounding box center [744, 557] width 1047 height 1410
click at [981, 612] on form "What type of insurance cover do you need? Cover for my liability Cover for plan…" at bounding box center [744, 557] width 1047 height 1410
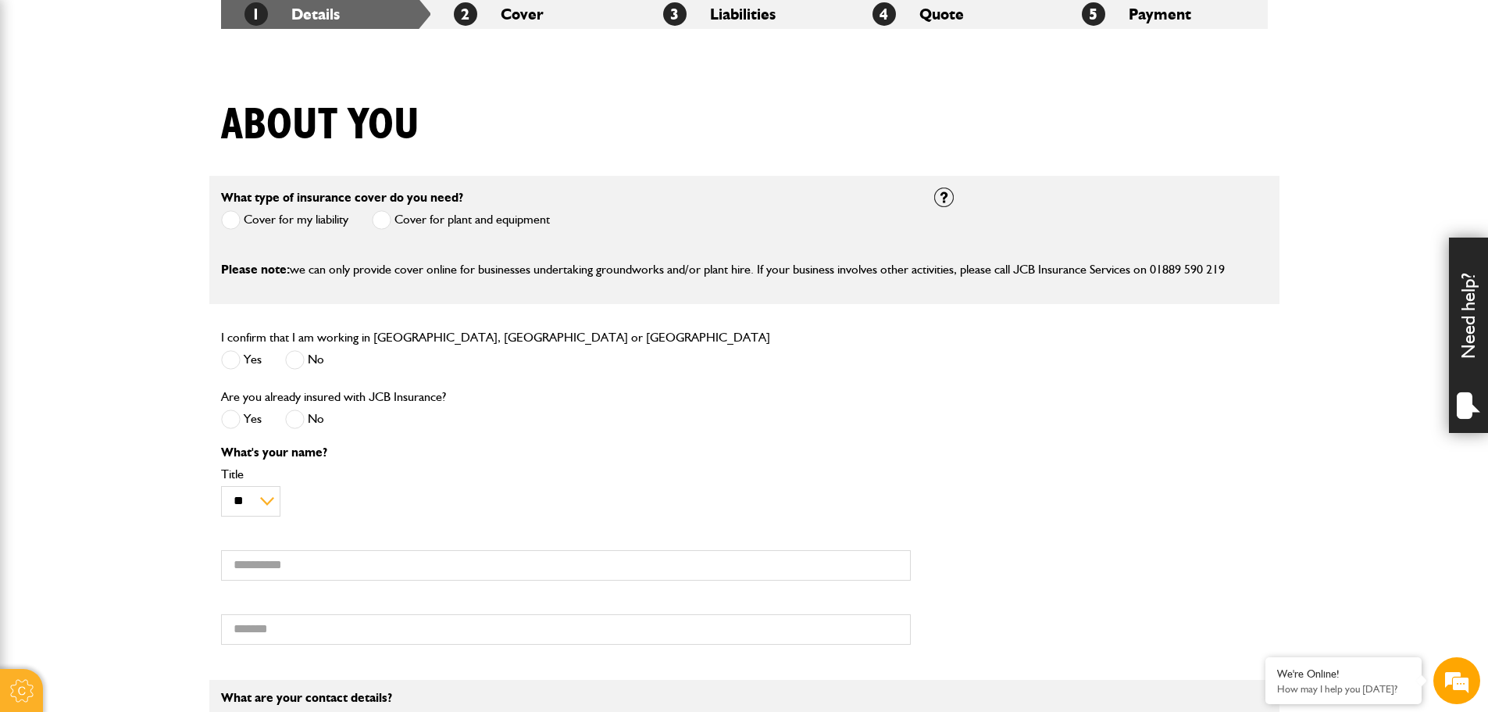
scroll to position [399, 0]
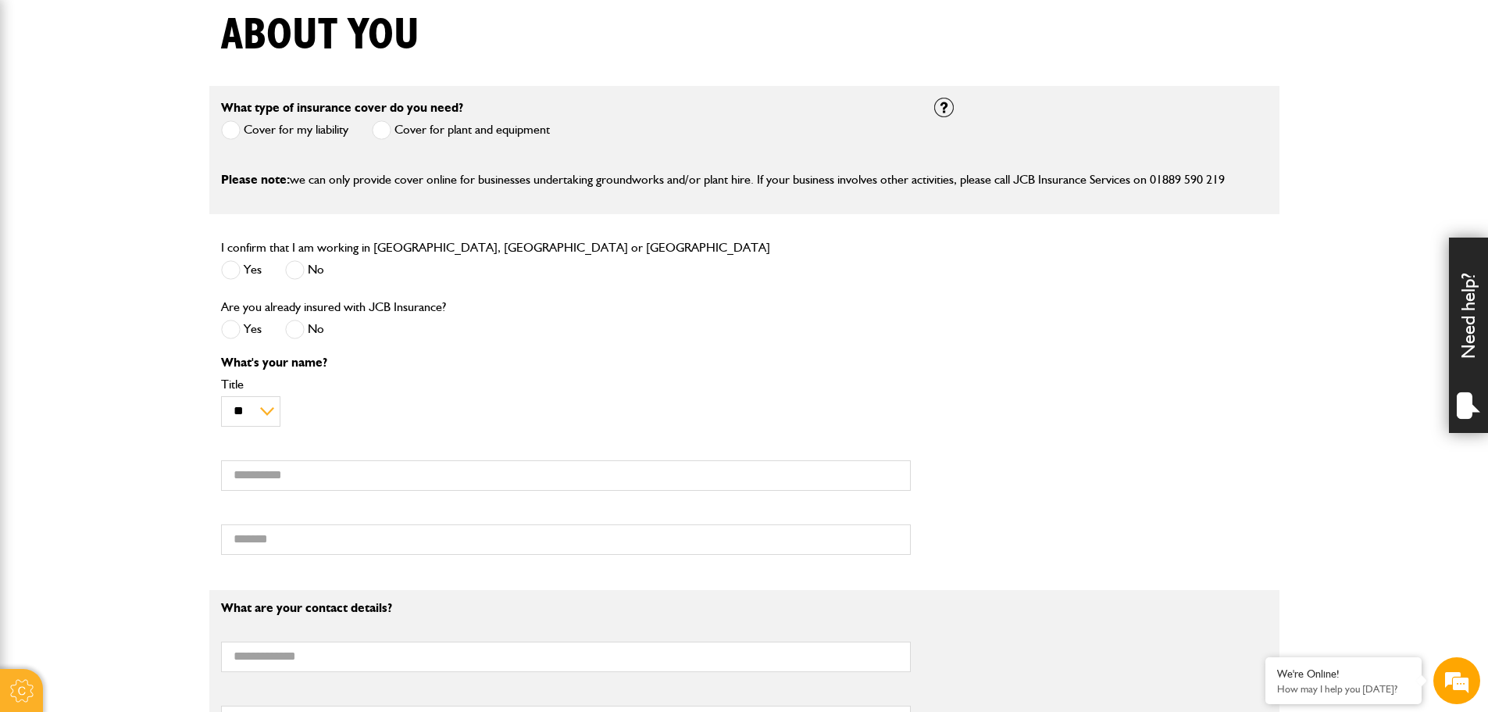
drag, startPoint x: 1031, startPoint y: 578, endPoint x: 1006, endPoint y: 577, distance: 24.3
drag, startPoint x: 1003, startPoint y: 581, endPoint x: 993, endPoint y: 571, distance: 14.4
drag, startPoint x: 993, startPoint y: 571, endPoint x: 982, endPoint y: 582, distance: 15.5
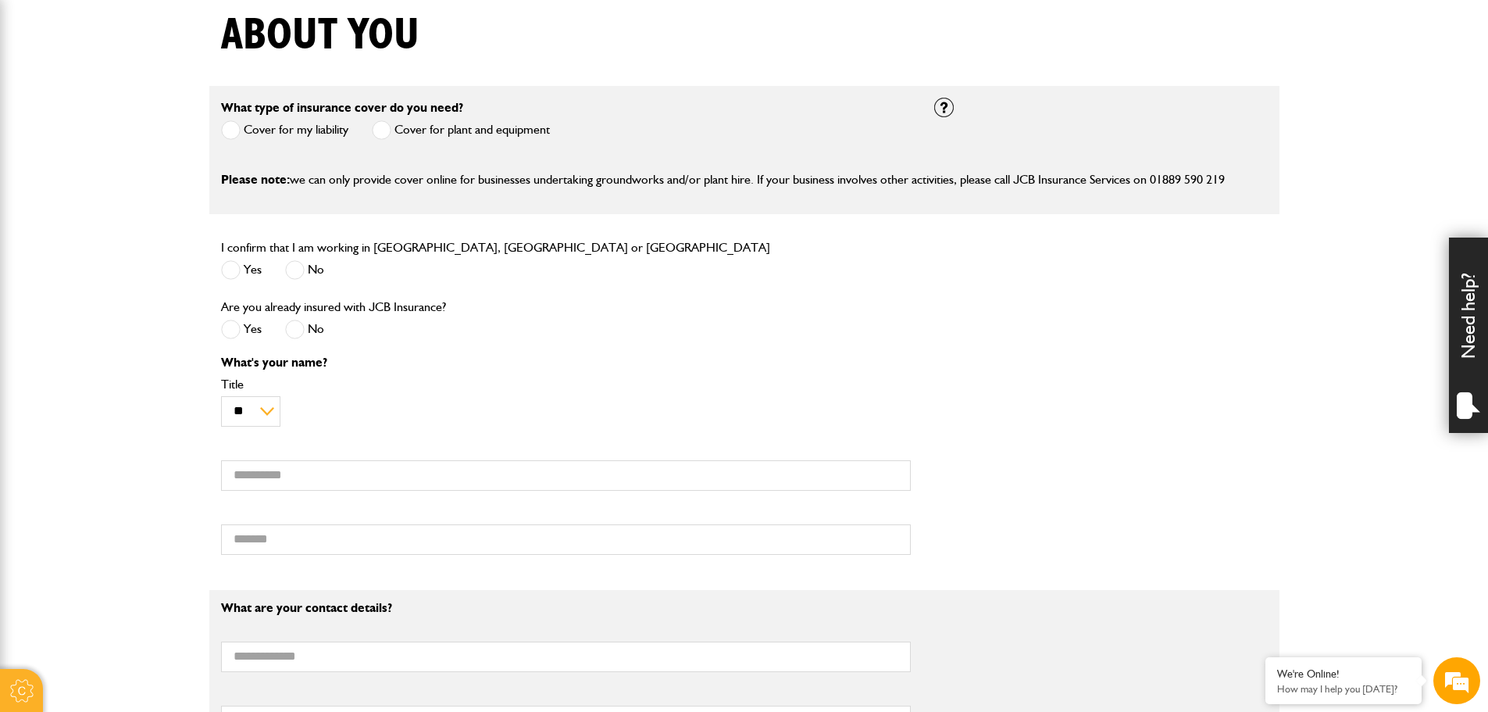
drag, startPoint x: 981, startPoint y: 586, endPoint x: 970, endPoint y: 586, distance: 10.9
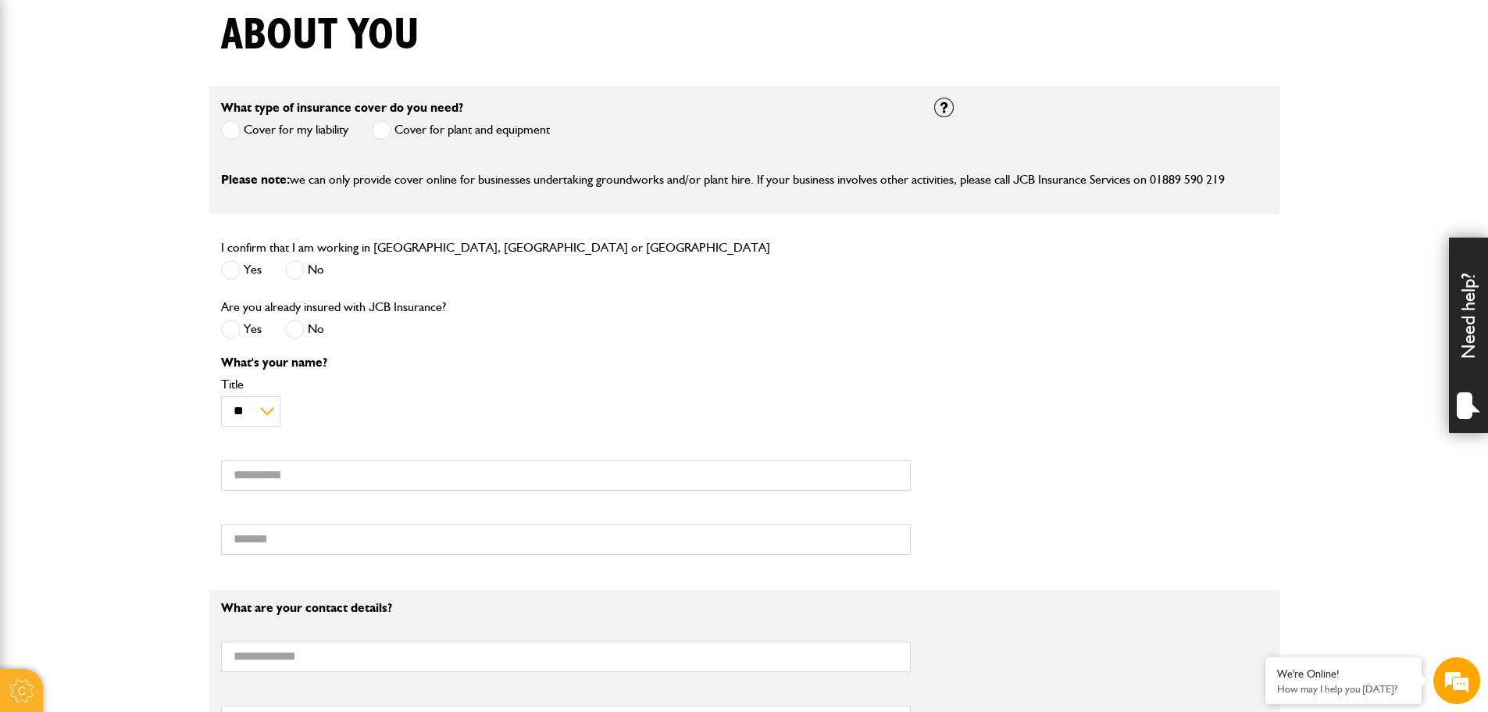
drag, startPoint x: 1014, startPoint y: 582, endPoint x: 1000, endPoint y: 585, distance: 14.4
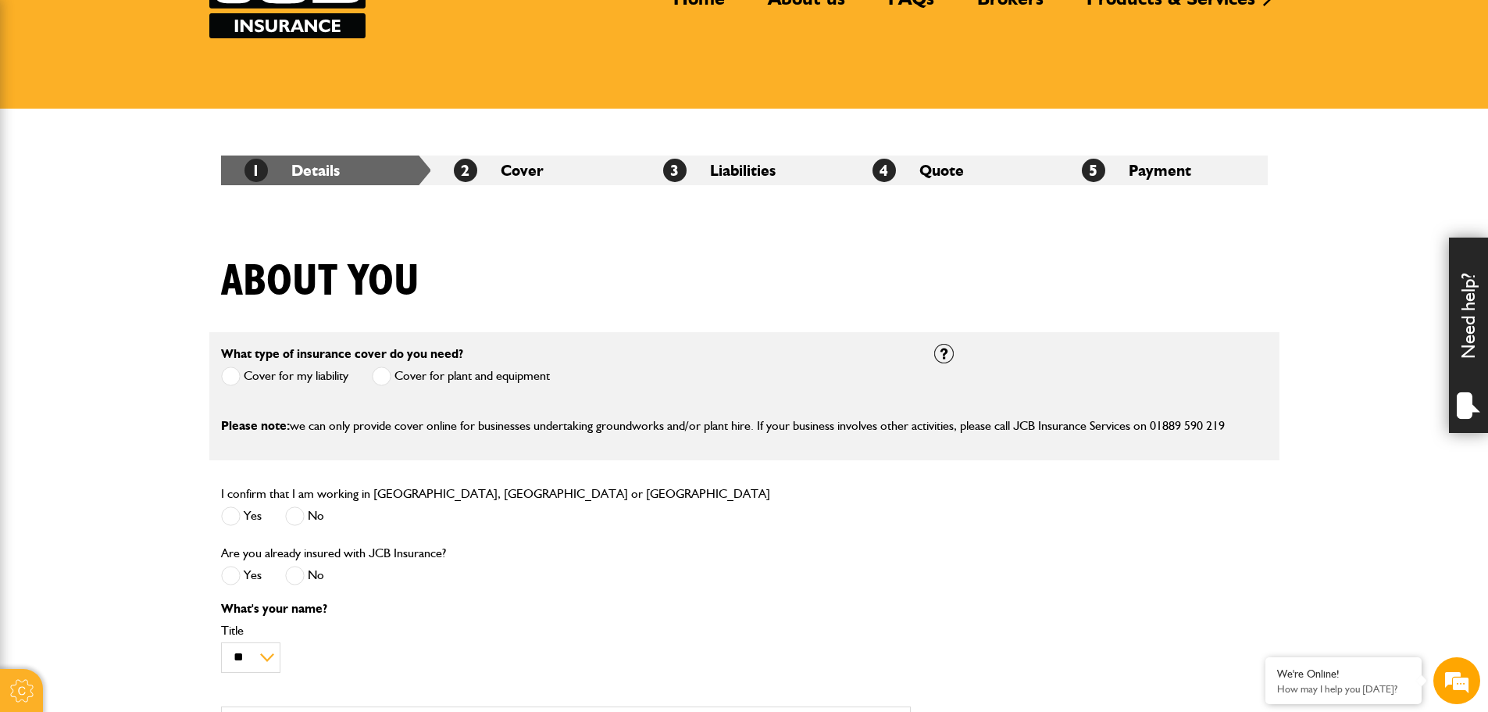
scroll to position [0, 0]
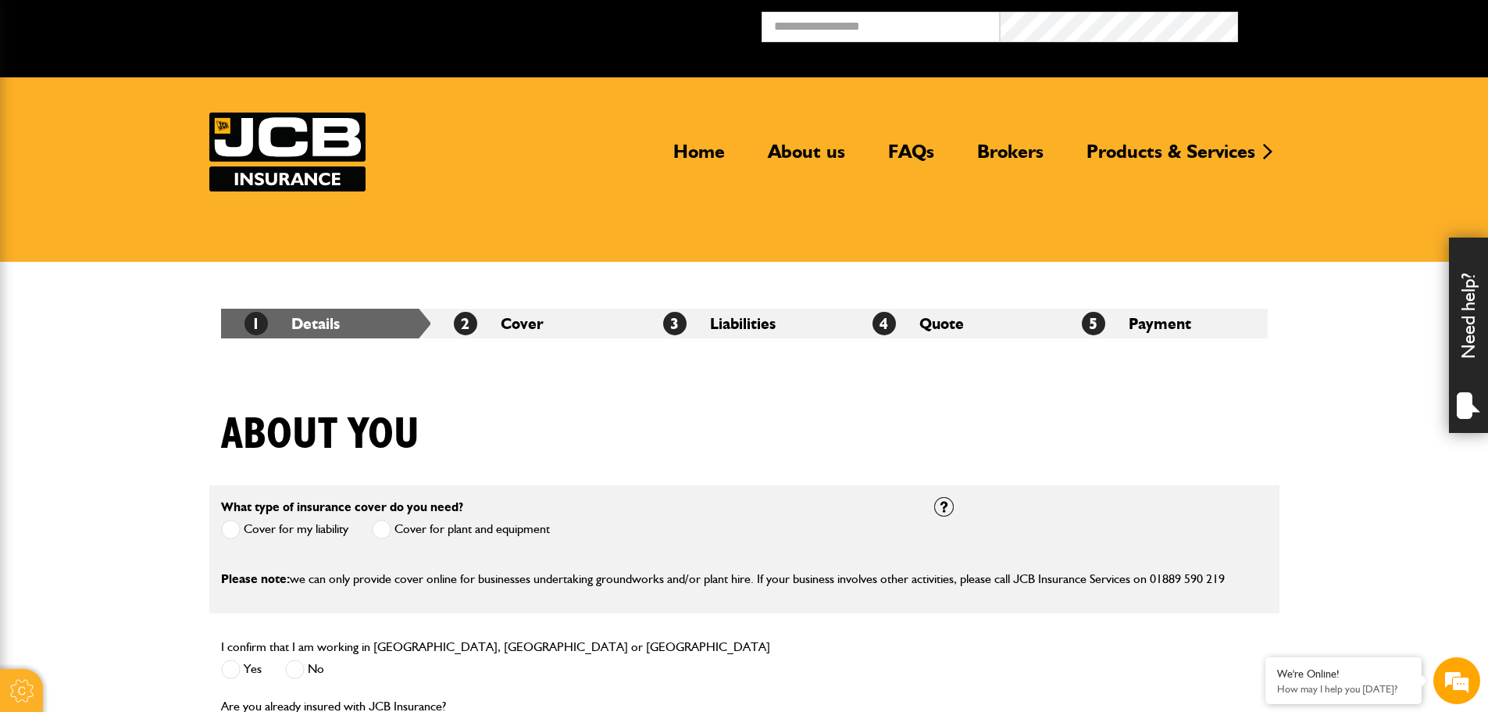
click at [1012, 461] on div "About you" at bounding box center [744, 447] width 1070 height 76
drag, startPoint x: 1012, startPoint y: 461, endPoint x: 981, endPoint y: 462, distance: 31.3
drag, startPoint x: 981, startPoint y: 462, endPoint x: 959, endPoint y: 462, distance: 21.1
click at [959, 462] on div "About you" at bounding box center [744, 447] width 1070 height 76
click at [956, 462] on div "About you" at bounding box center [744, 447] width 1070 height 76
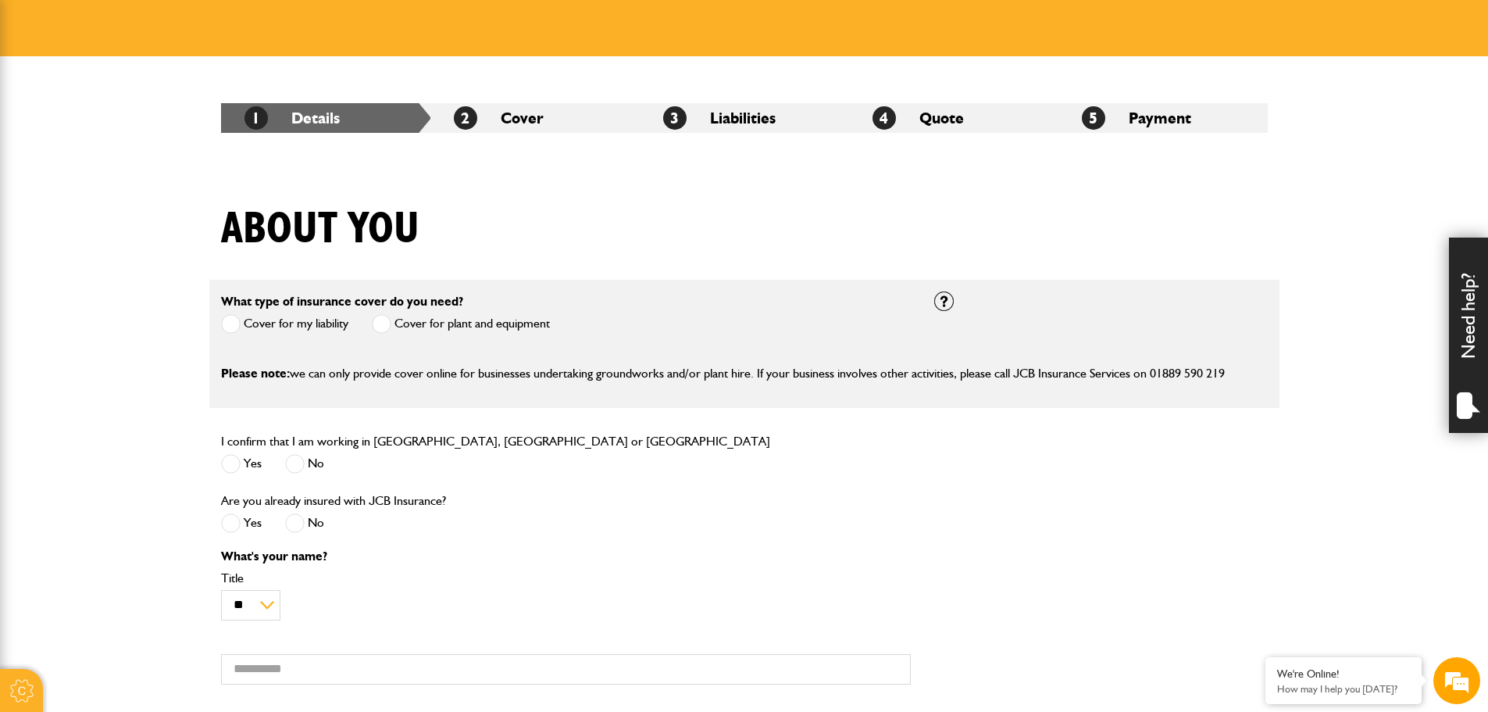
scroll to position [313, 0]
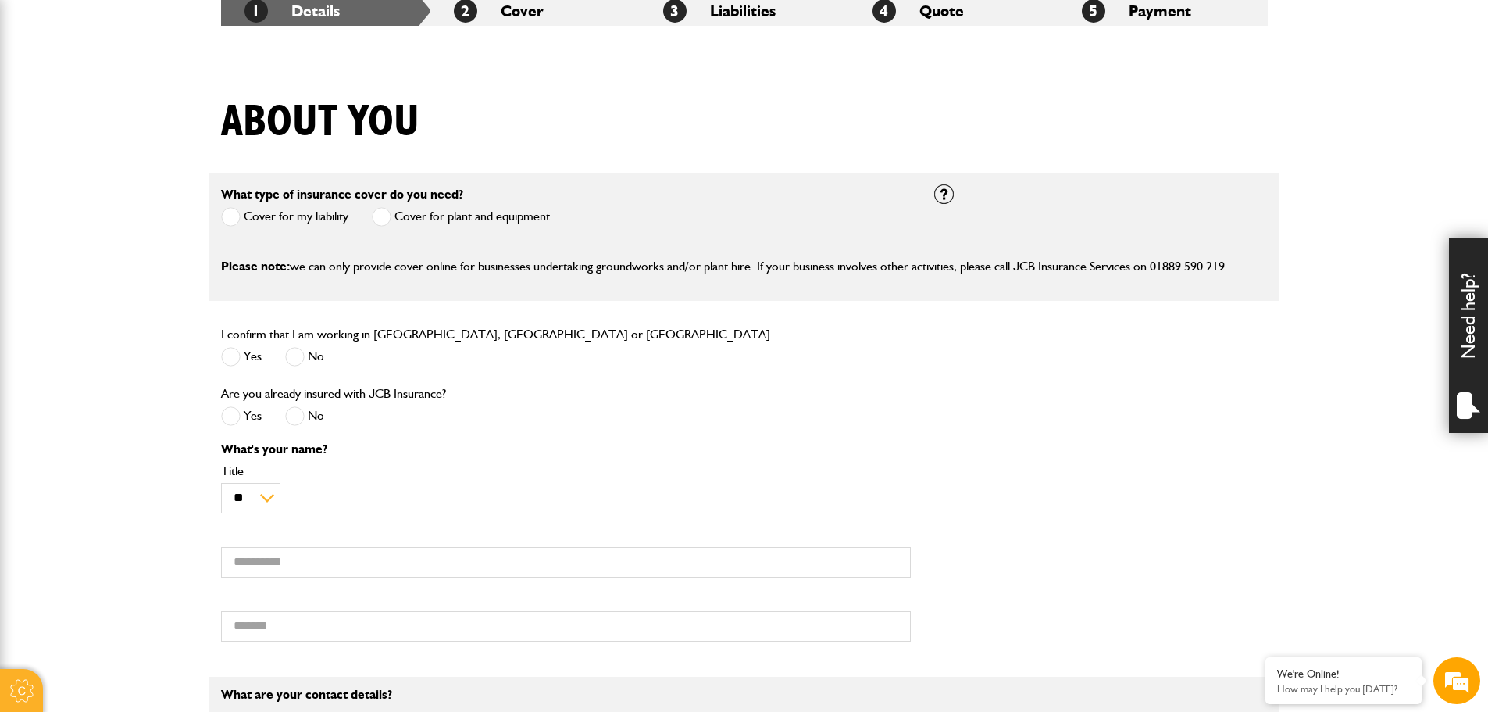
drag, startPoint x: 1046, startPoint y: 648, endPoint x: 1039, endPoint y: 658, distance: 11.7
drag, startPoint x: 1038, startPoint y: 672, endPoint x: 1026, endPoint y: 665, distance: 13.7
